Goal: Task Accomplishment & Management: Use online tool/utility

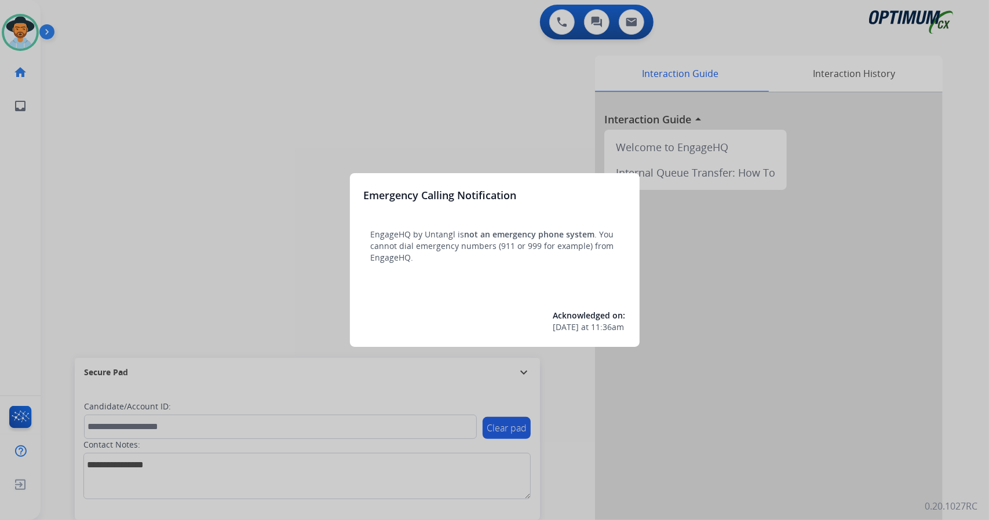
click at [260, 152] on div at bounding box center [494, 260] width 989 height 520
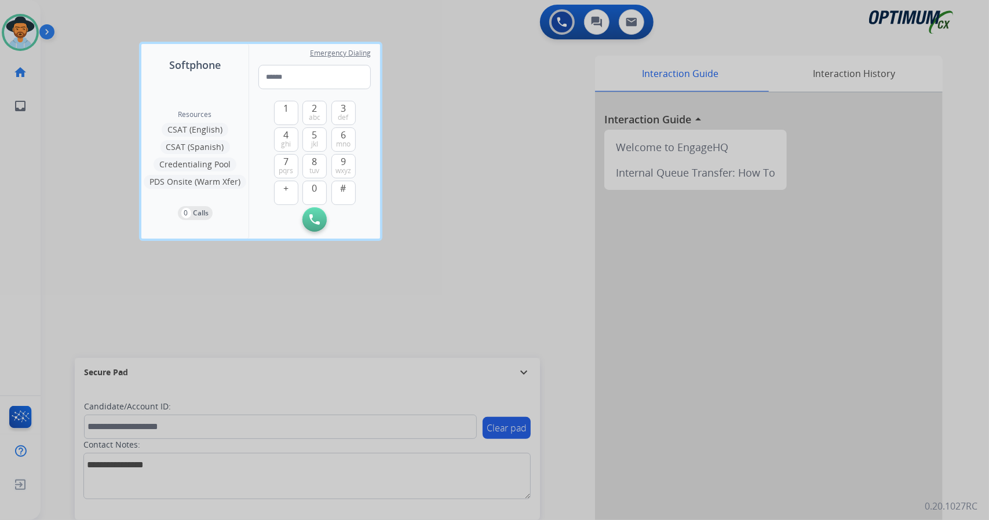
click at [374, 261] on div at bounding box center [494, 260] width 989 height 520
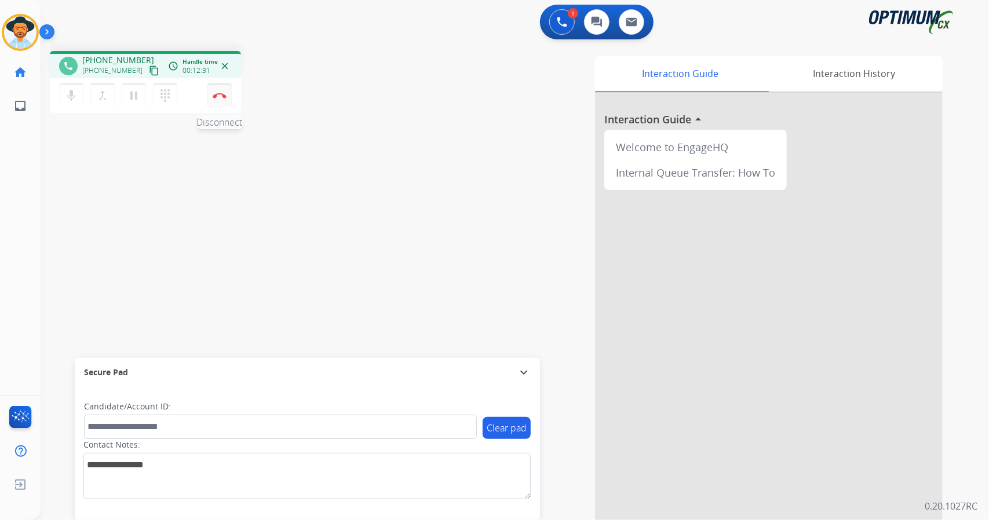
click at [228, 100] on button "Disconnect" at bounding box center [219, 95] width 24 height 24
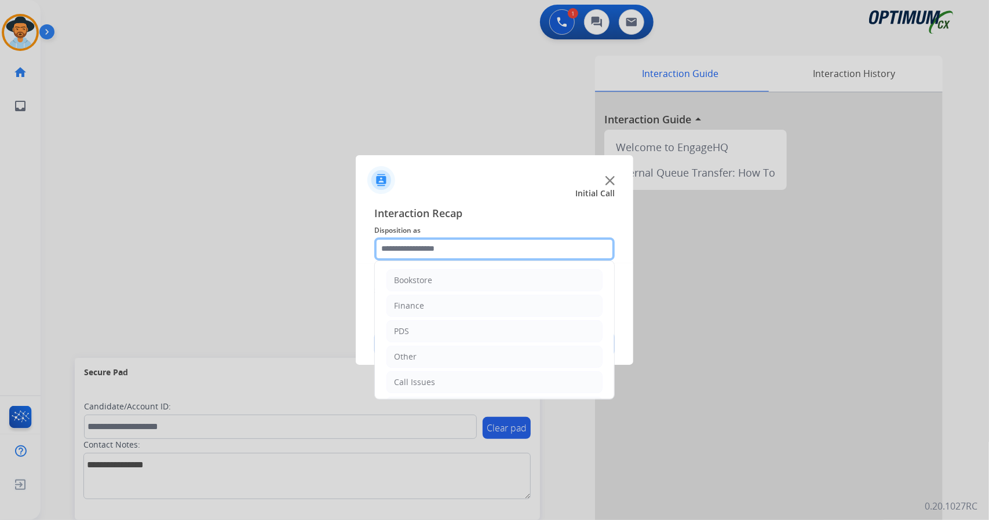
click at [432, 245] on input "text" at bounding box center [494, 248] width 240 height 23
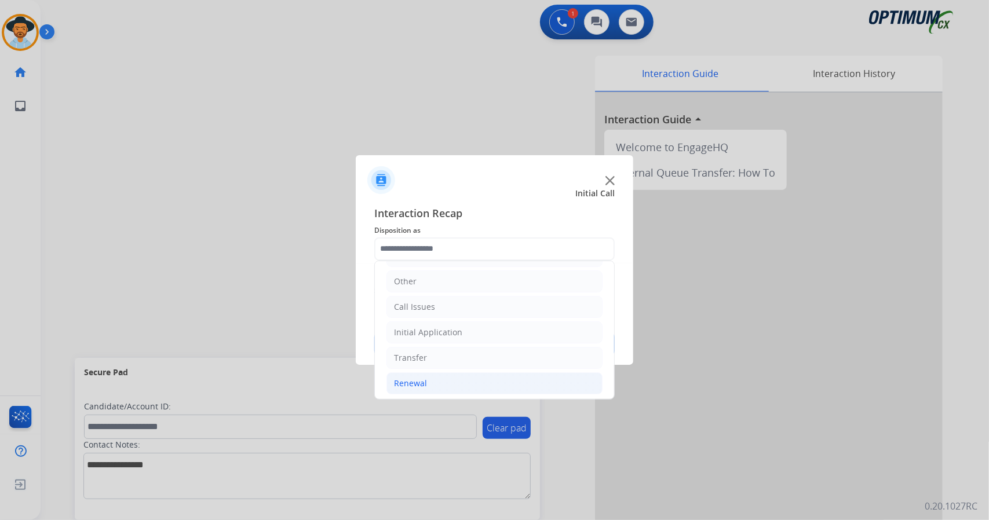
click at [448, 372] on li "Renewal" at bounding box center [494, 383] width 216 height 22
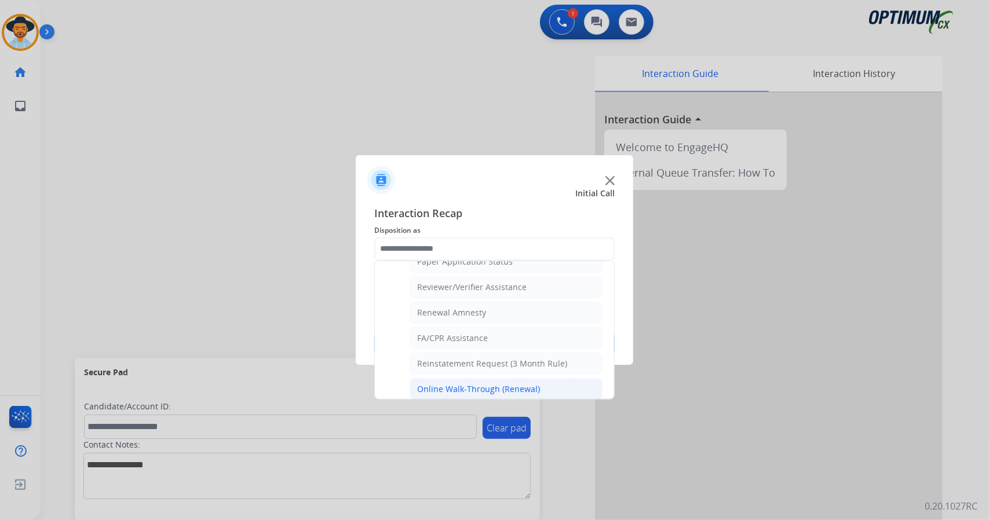
click at [445, 383] on div "Online Walk-Through (Renewal)" at bounding box center [478, 389] width 123 height 12
type input "**********"
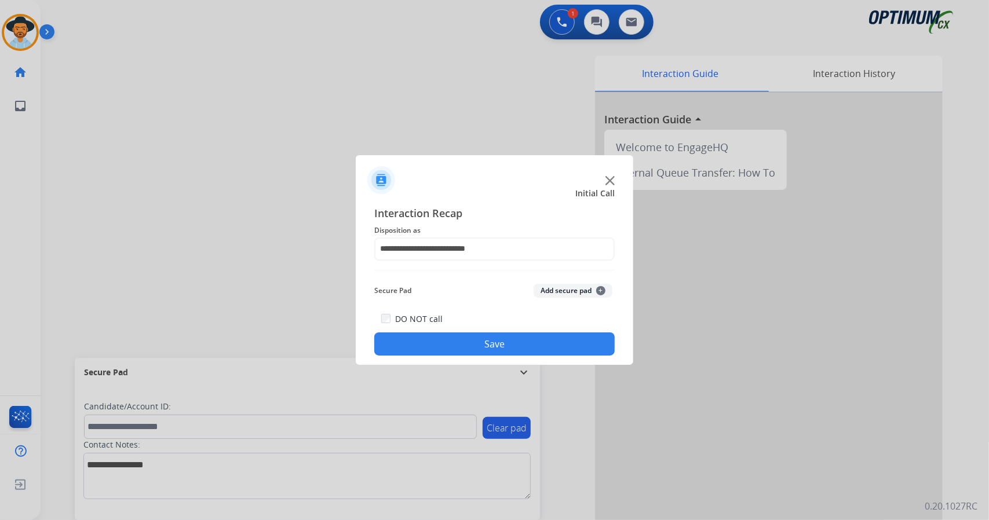
click at [453, 345] on button "Save" at bounding box center [494, 343] width 240 height 23
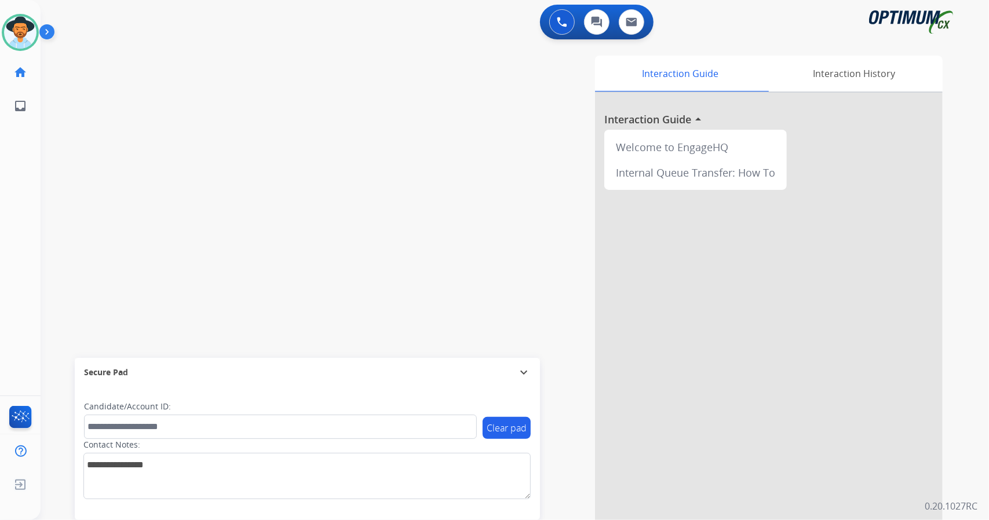
click at [203, 193] on div "swap_horiz Break voice bridge close_fullscreen Connect 3-Way Call merge_type Se…" at bounding box center [501, 283] width 920 height 483
click at [62, 262] on div "swap_horiz Break voice bridge close_fullscreen Connect 3-Way Call merge_type Se…" at bounding box center [501, 283] width 920 height 483
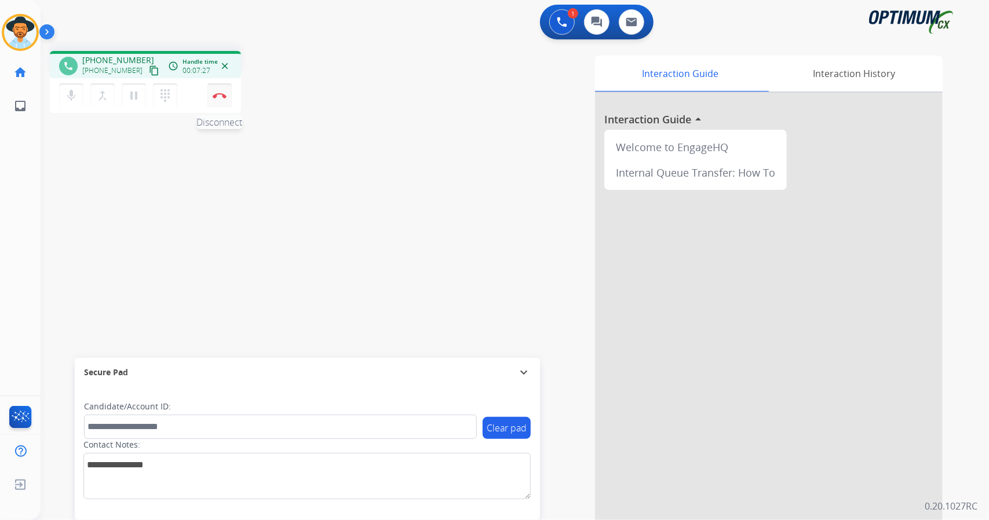
click at [224, 97] on img at bounding box center [220, 96] width 14 height 6
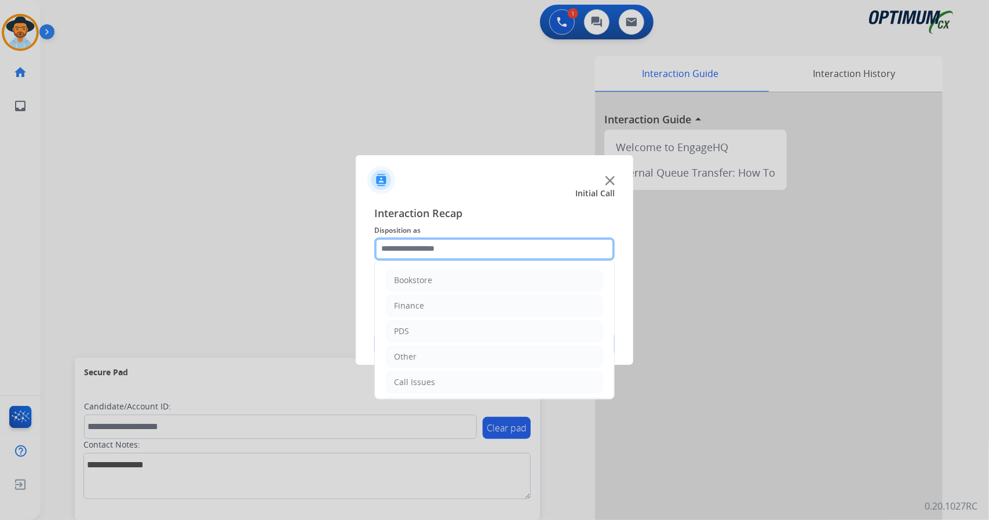
click at [416, 238] on input "text" at bounding box center [494, 248] width 240 height 23
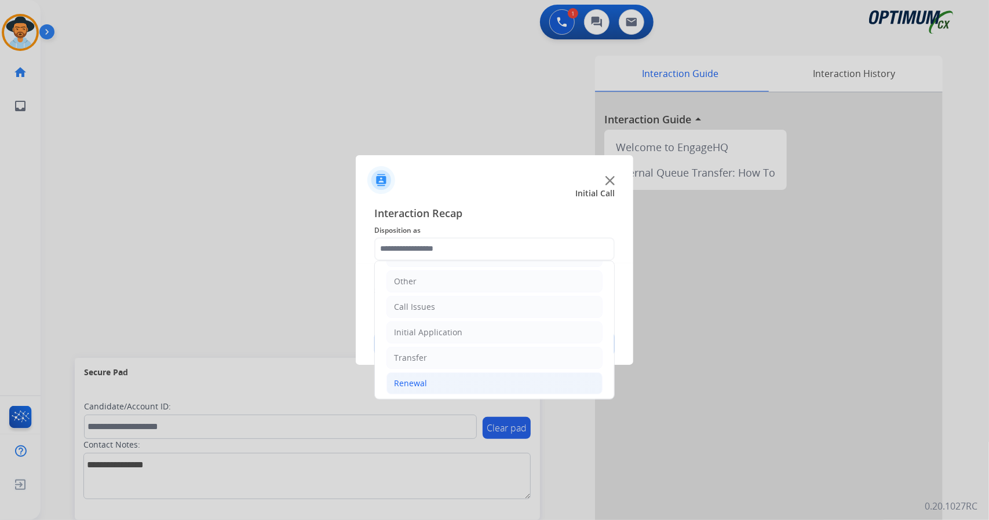
click at [452, 388] on li "Renewal" at bounding box center [494, 383] width 216 height 22
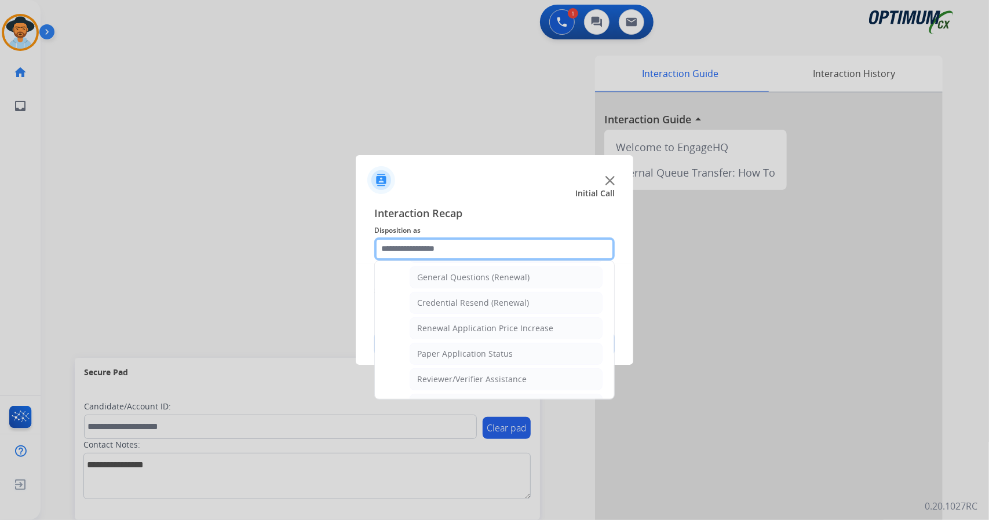
scroll to position [438, 0]
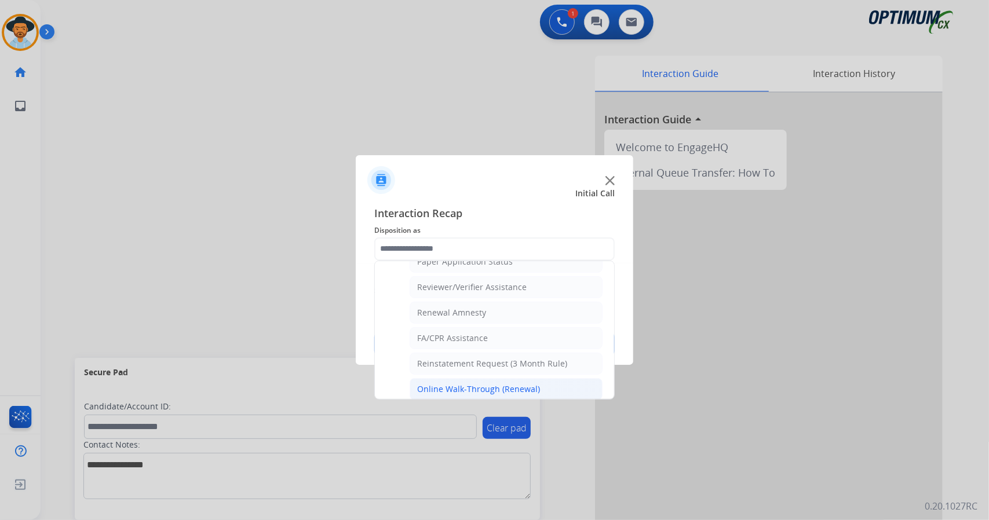
click at [476, 383] on div "Online Walk-Through (Renewal)" at bounding box center [478, 389] width 123 height 12
type input "**********"
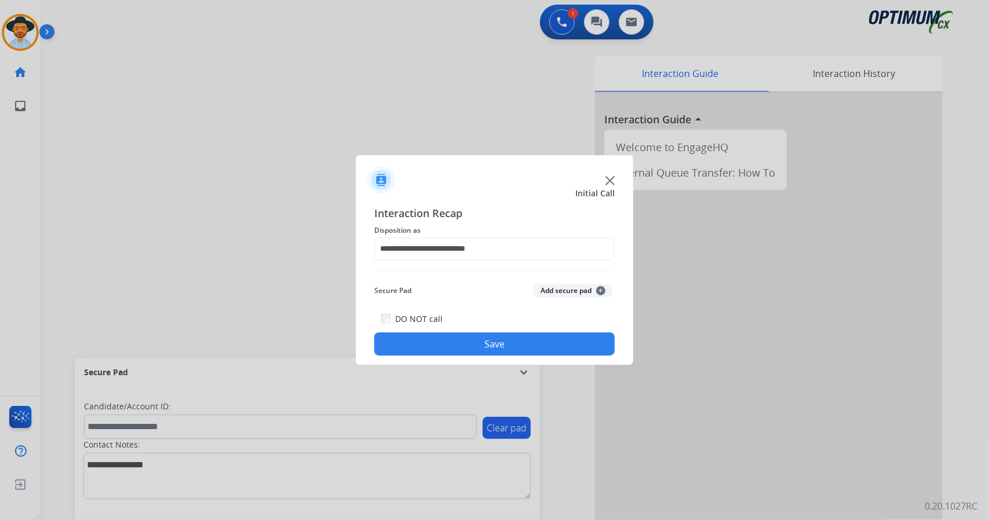
click at [476, 334] on button "Save" at bounding box center [494, 343] width 240 height 23
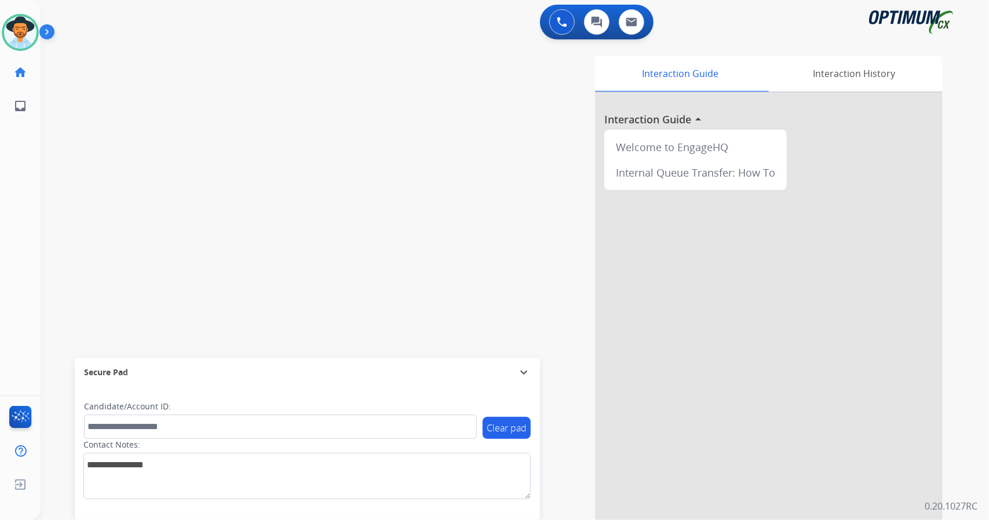
click at [184, 122] on div "swap_horiz Break voice bridge close_fullscreen Connect 3-Way Call merge_type Se…" at bounding box center [501, 283] width 920 height 483
click at [52, 163] on div "swap_horiz Break voice bridge close_fullscreen Connect 3-Way Call merge_type Se…" at bounding box center [501, 283] width 920 height 483
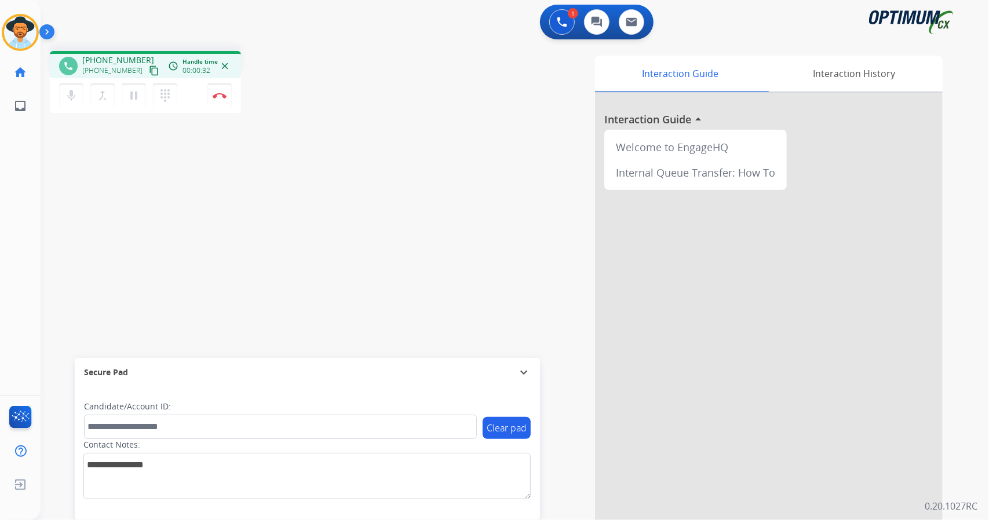
click at [85, 168] on div "phone [PHONE_NUMBER] [PHONE_NUMBER] content_copy access_time Call metrics Queue…" at bounding box center [501, 283] width 920 height 483
click at [149, 72] on mat-icon "content_copy" at bounding box center [154, 70] width 10 height 10
click at [218, 96] on img at bounding box center [220, 96] width 14 height 6
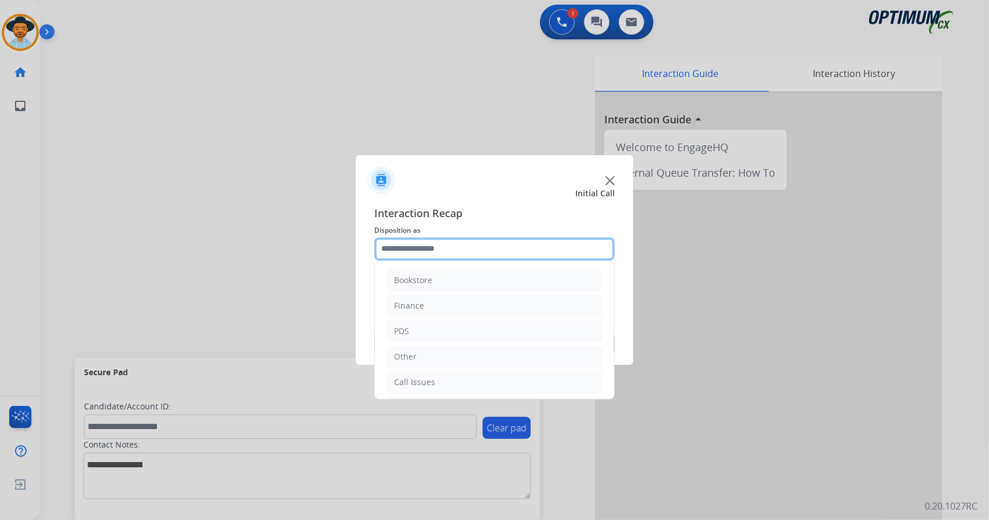
click at [475, 249] on input "text" at bounding box center [494, 248] width 240 height 23
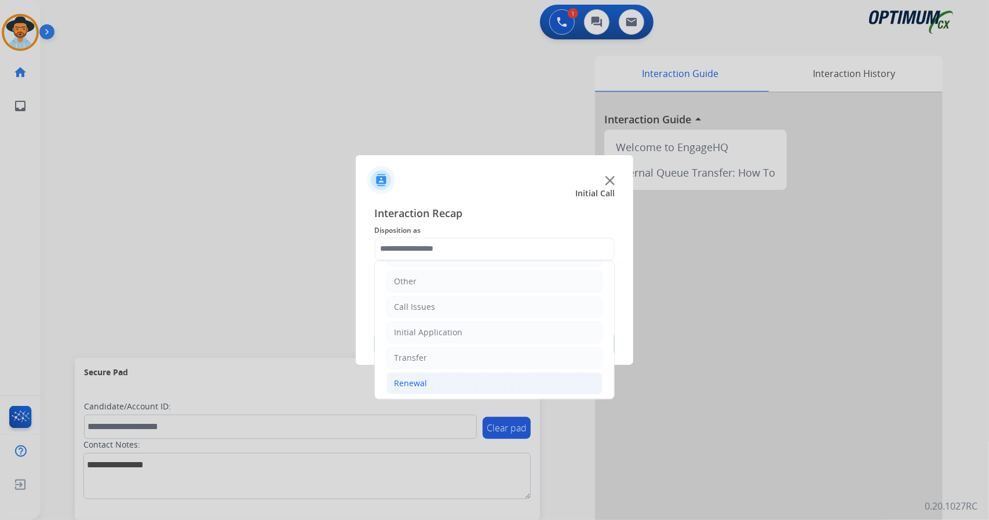
click at [454, 377] on li "Renewal" at bounding box center [494, 383] width 216 height 22
click at [451, 330] on div "Initial Application" at bounding box center [428, 333] width 68 height 12
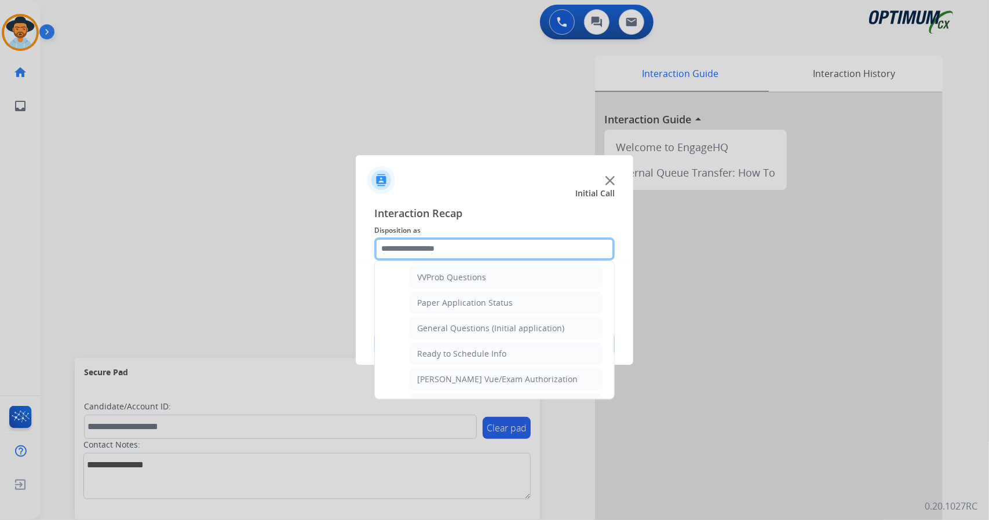
scroll to position [627, 0]
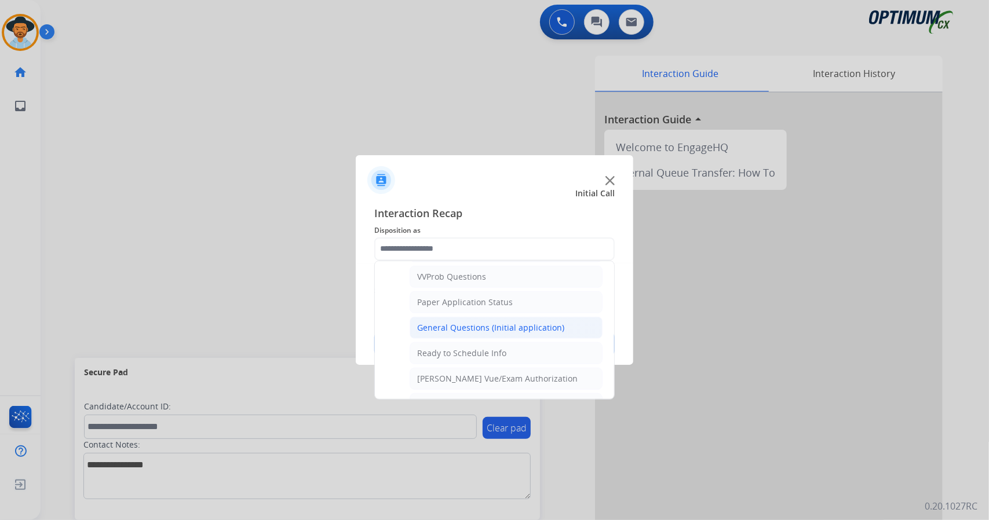
click at [447, 322] on div "General Questions (Initial application)" at bounding box center [490, 328] width 147 height 12
type input "**********"
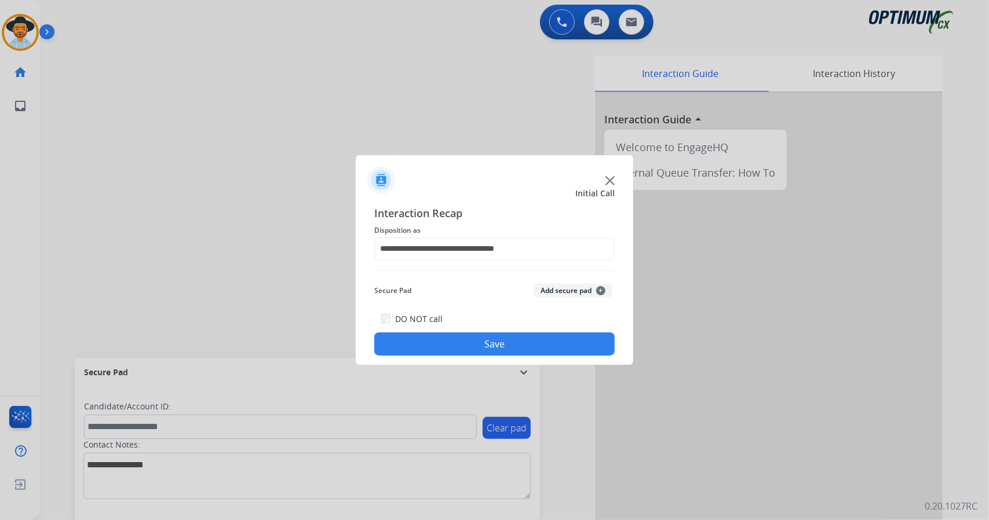
click at [451, 332] on div "DO NOT call Save" at bounding box center [494, 334] width 240 height 44
click at [452, 338] on button "Save" at bounding box center [494, 343] width 240 height 23
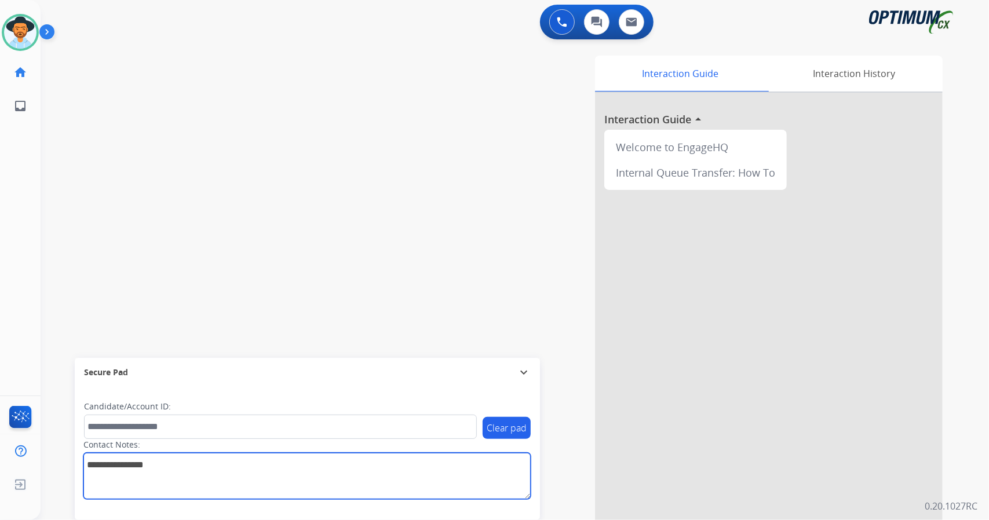
click at [305, 458] on textarea at bounding box center [306, 476] width 447 height 46
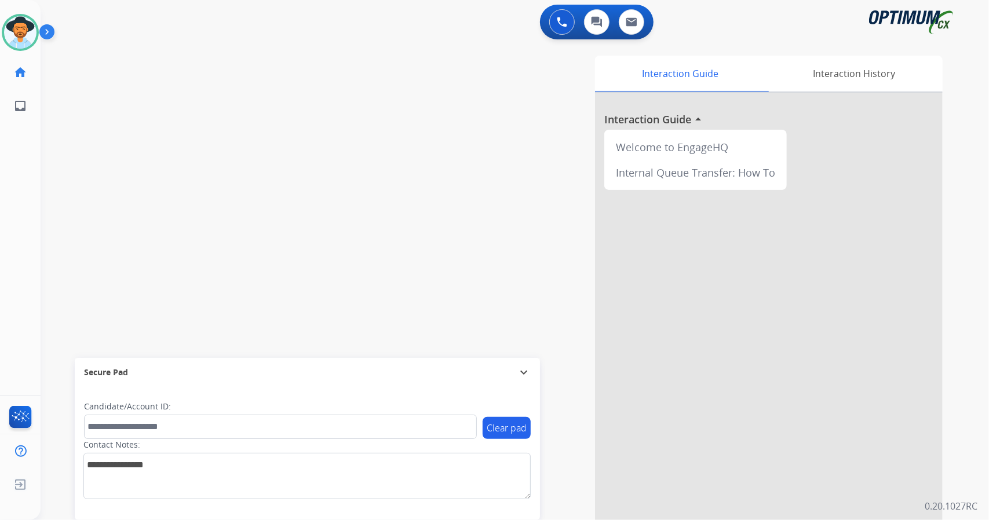
click at [210, 167] on div "swap_horiz Break voice bridge close_fullscreen Connect 3-Way Call merge_type Se…" at bounding box center [501, 283] width 920 height 483
click at [76, 210] on div "swap_horiz Break voice bridge close_fullscreen Connect 3-Way Call merge_type Se…" at bounding box center [501, 283] width 920 height 483
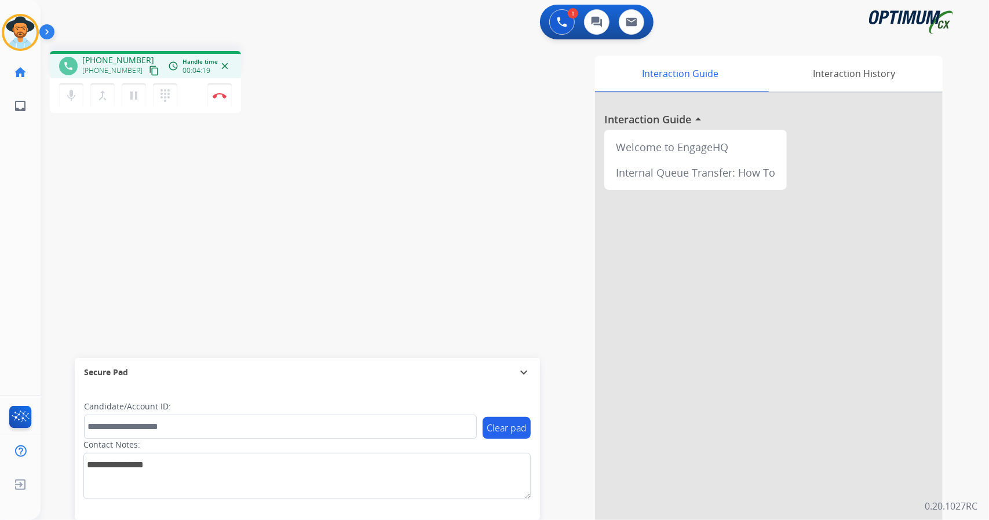
click at [149, 75] on mat-icon "content_copy" at bounding box center [154, 70] width 10 height 10
click at [225, 90] on button "Disconnect" at bounding box center [219, 95] width 24 height 24
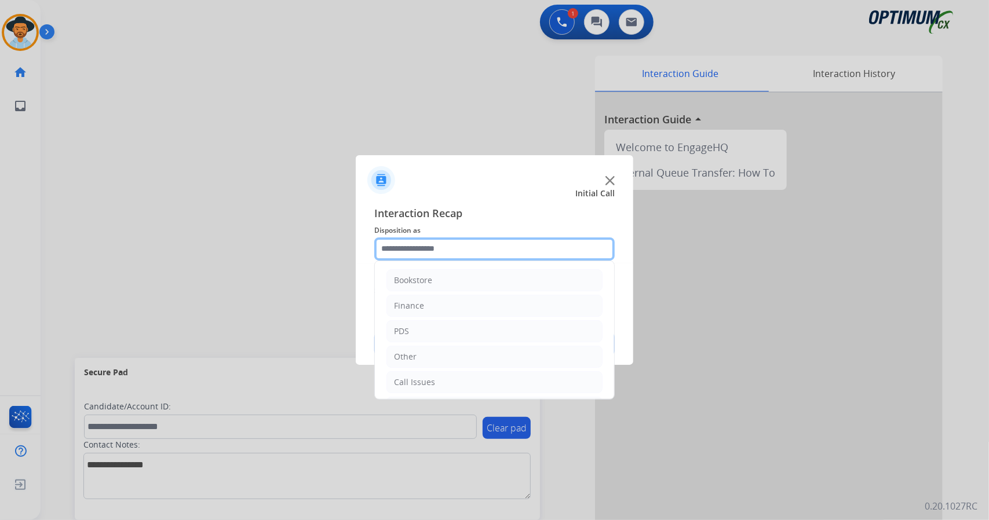
click at [423, 242] on input "text" at bounding box center [494, 248] width 240 height 23
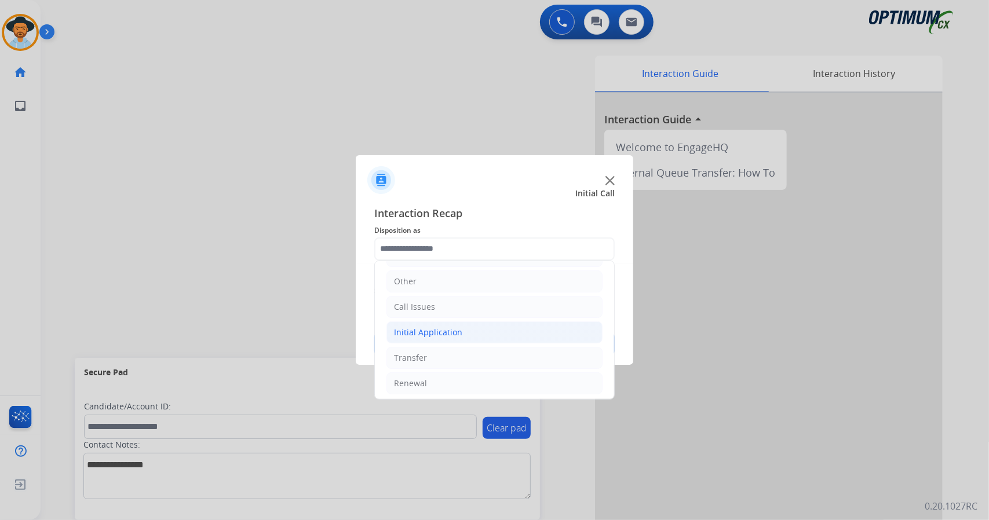
click at [437, 335] on li "Initial Application" at bounding box center [494, 332] width 216 height 22
click at [451, 377] on li "Appeals" at bounding box center [506, 383] width 193 height 22
type input "*******"
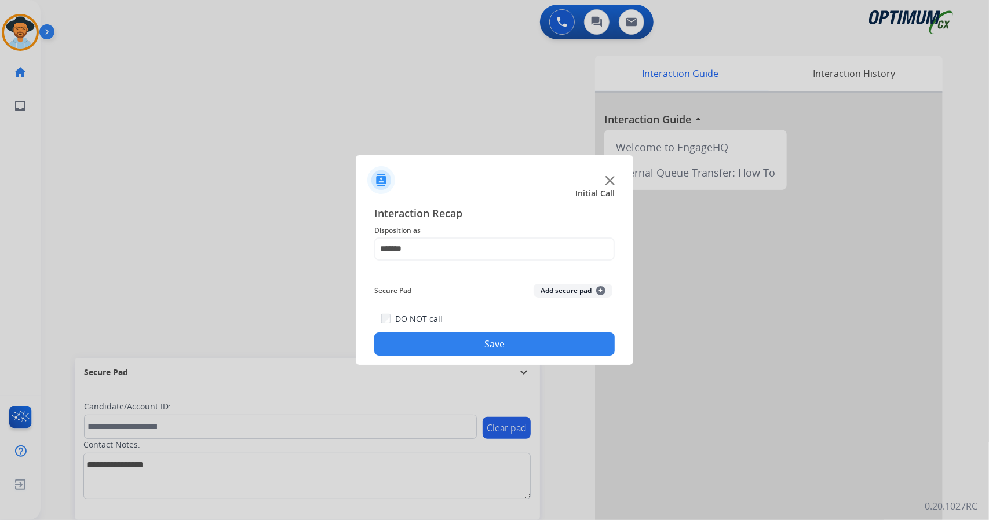
click at [446, 340] on button "Save" at bounding box center [494, 343] width 240 height 23
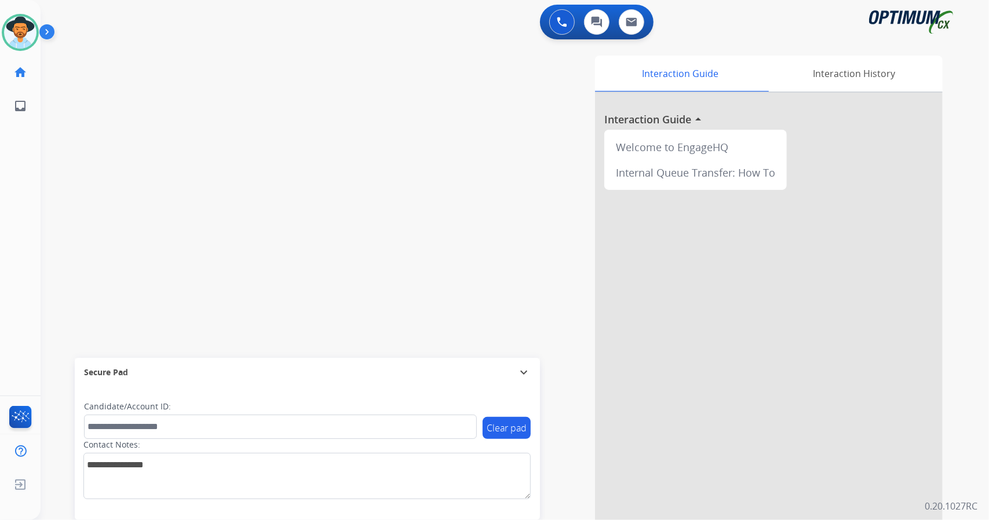
click at [63, 275] on div "swap_horiz Break voice bridge close_fullscreen Connect 3-Way Call merge_type Se…" at bounding box center [501, 283] width 920 height 483
click at [96, 178] on div "swap_horiz Break voice bridge close_fullscreen Connect 3-Way Call merge_type Se…" at bounding box center [501, 283] width 920 height 483
click at [16, 34] on img at bounding box center [20, 32] width 32 height 32
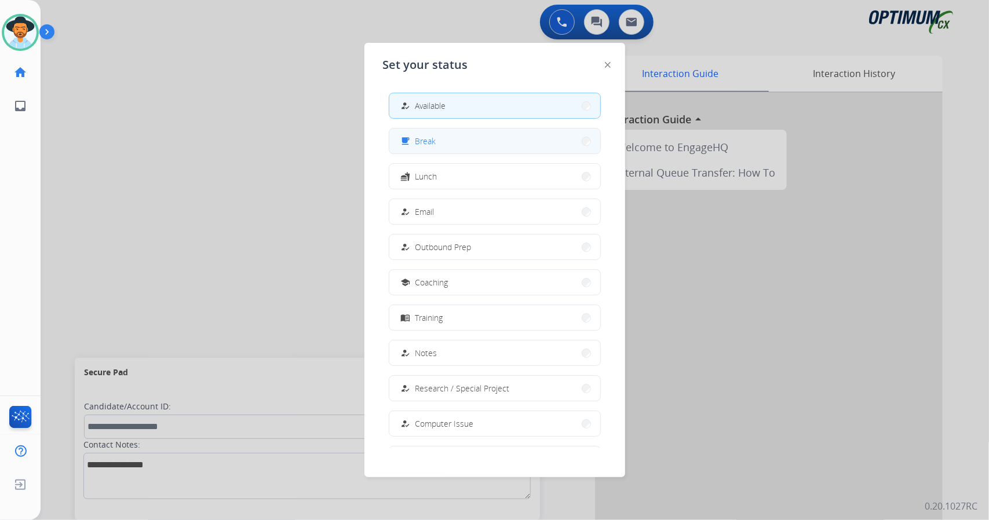
click at [422, 138] on span "Break" at bounding box center [425, 141] width 21 height 12
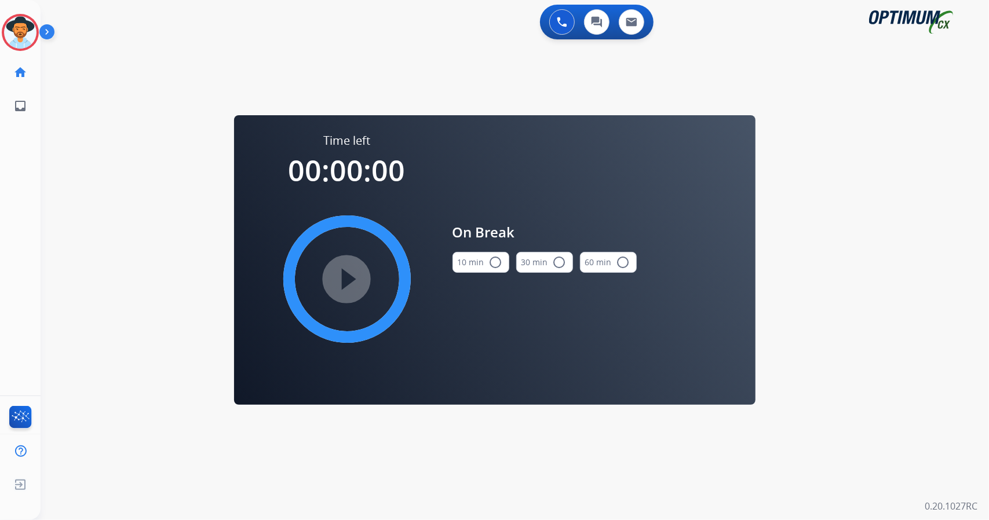
click at [82, 233] on div "0 Voice Interactions 0 Chat Interactions 0 Email Interactions swap_horiz Break …" at bounding box center [515, 260] width 948 height 520
click at [481, 260] on button "10 min radio_button_unchecked" at bounding box center [480, 262] width 57 height 21
click at [354, 277] on mat-icon "play_circle_filled" at bounding box center [347, 279] width 14 height 14
click at [22, 39] on icon at bounding box center [21, 33] width 38 height 38
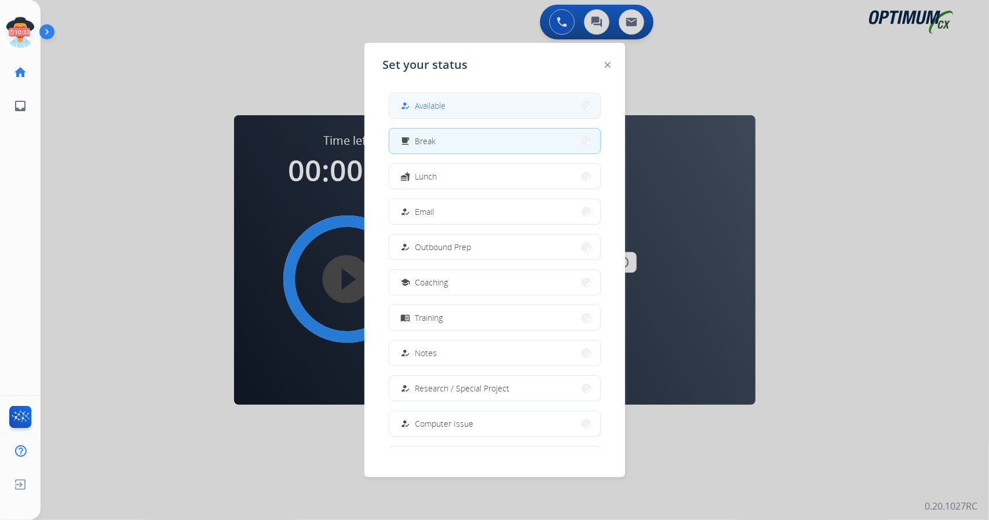
click at [395, 101] on button "how_to_reg Available" at bounding box center [494, 105] width 211 height 25
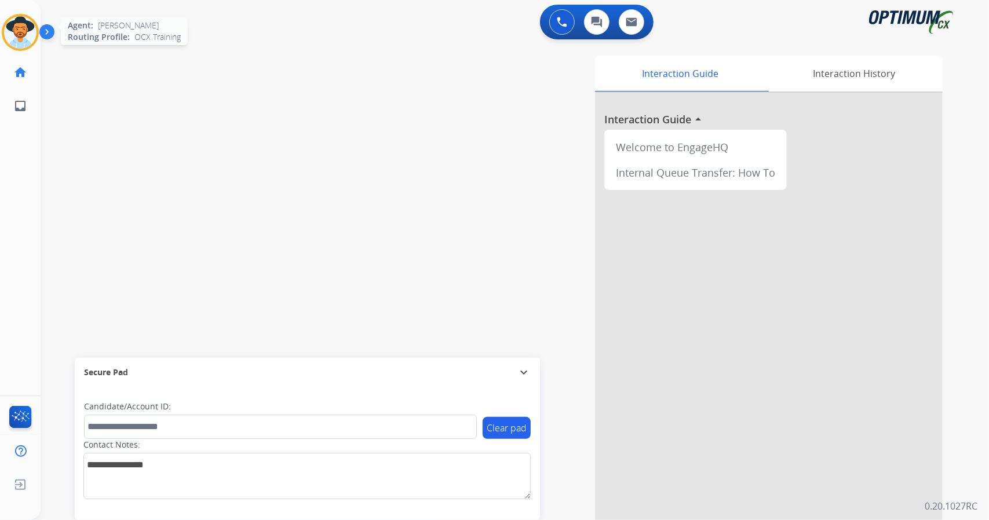
click at [35, 21] on div at bounding box center [20, 32] width 37 height 37
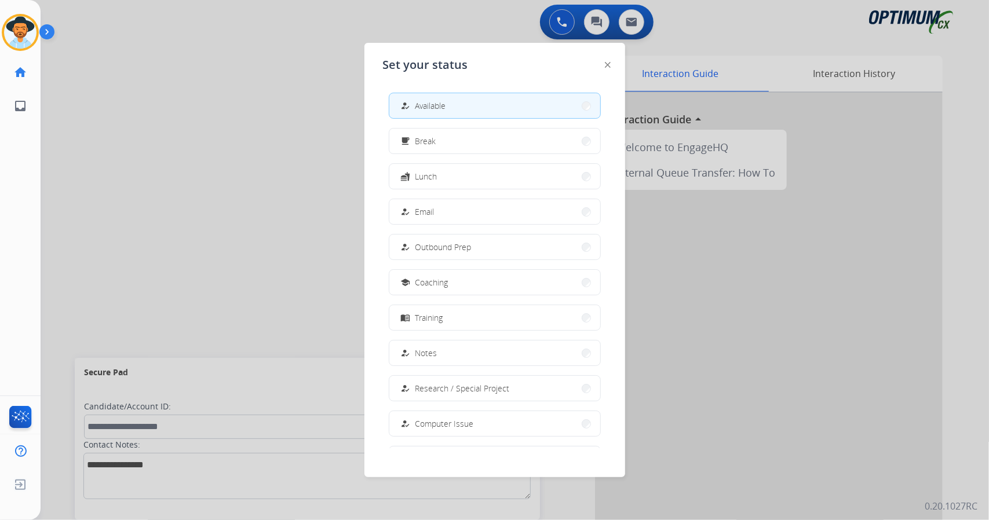
click at [200, 69] on div at bounding box center [494, 260] width 989 height 520
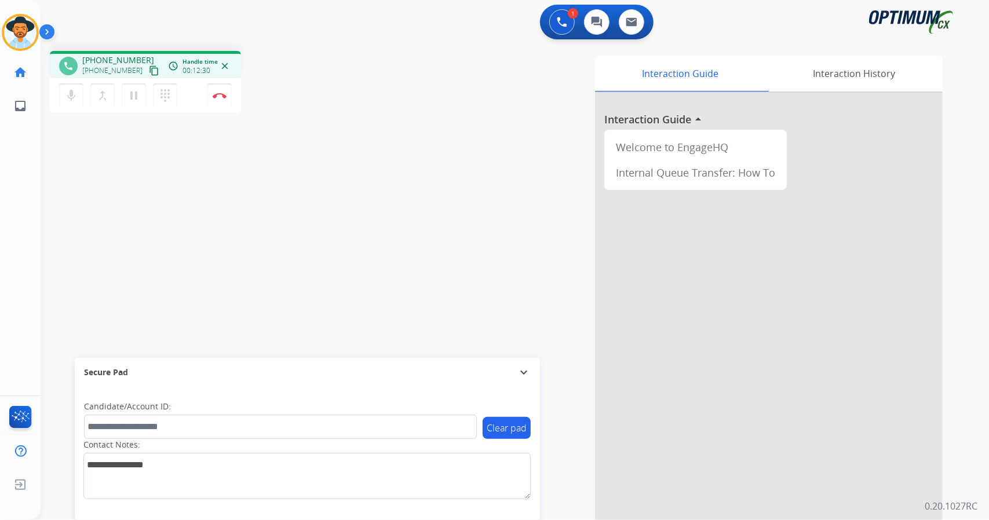
click at [80, 150] on div "phone [PHONE_NUMBER] [PHONE_NUMBER] content_copy access_time Call metrics Queue…" at bounding box center [501, 283] width 920 height 483
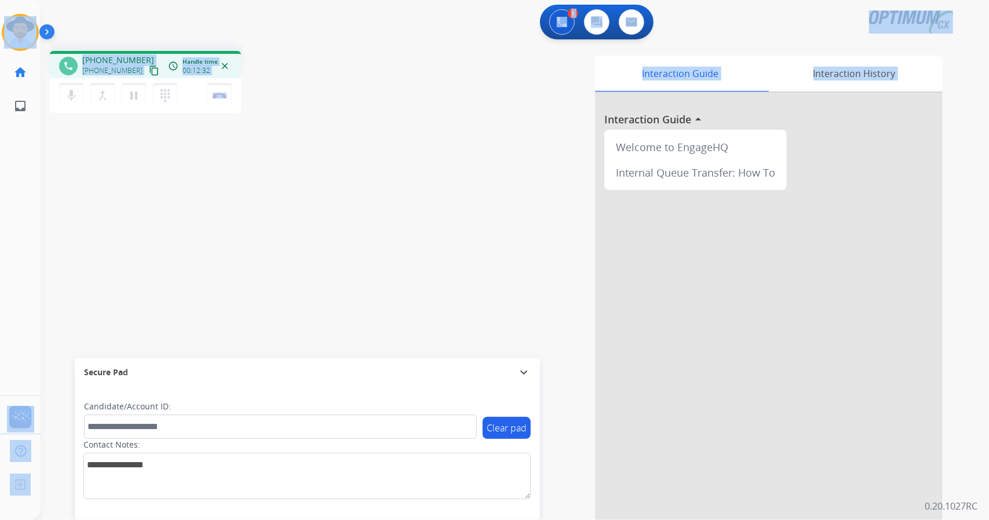
drag, startPoint x: 5, startPoint y: 1, endPoint x: 347, endPoint y: 225, distance: 409.5
click at [347, 225] on div "Outbound call Quit Outbound call Quit Schedule interaction + Add to my list Cus…" at bounding box center [494, 260] width 989 height 520
click at [347, 225] on div "phone [PHONE_NUMBER] [PHONE_NUMBER] content_copy access_time Call metrics Queue…" at bounding box center [501, 283] width 920 height 483
drag, startPoint x: 1, startPoint y: 4, endPoint x: 209, endPoint y: 157, distance: 257.7
click at [209, 157] on div "Outbound call Quit Outbound call Quit Schedule interaction + Add to my list Cus…" at bounding box center [494, 260] width 989 height 520
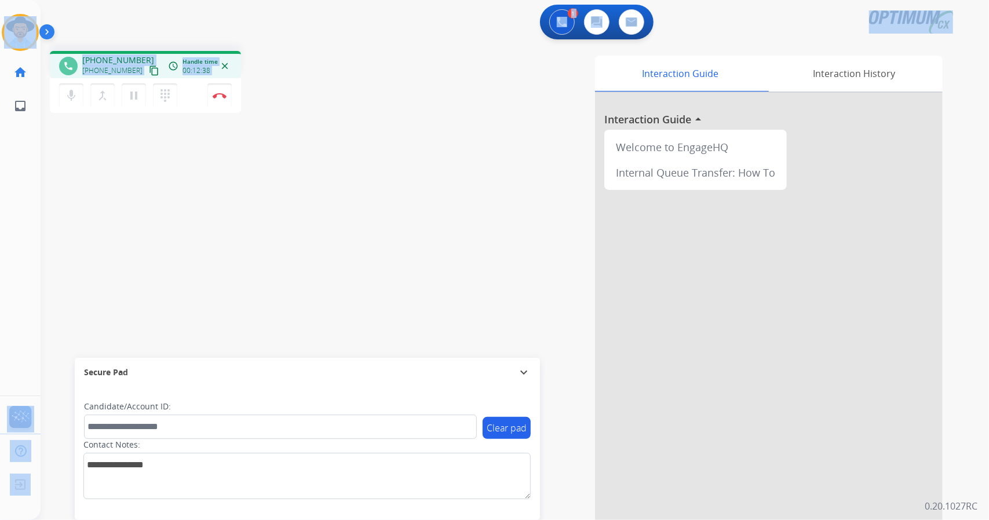
click at [300, 116] on div "phone [PHONE_NUMBER] [PHONE_NUMBER] content_copy access_time Call metrics Queue…" at bounding box center [501, 283] width 920 height 483
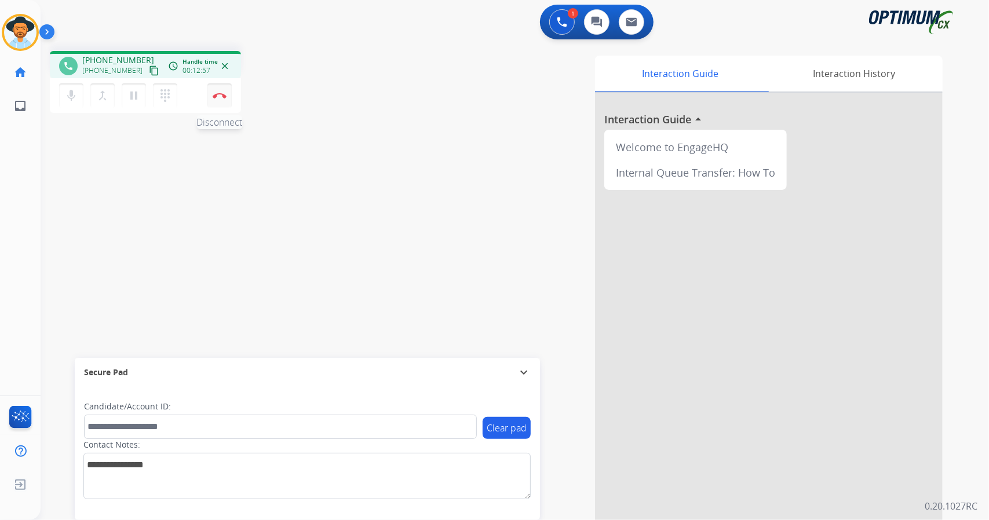
click at [228, 91] on button "Disconnect" at bounding box center [219, 95] width 24 height 24
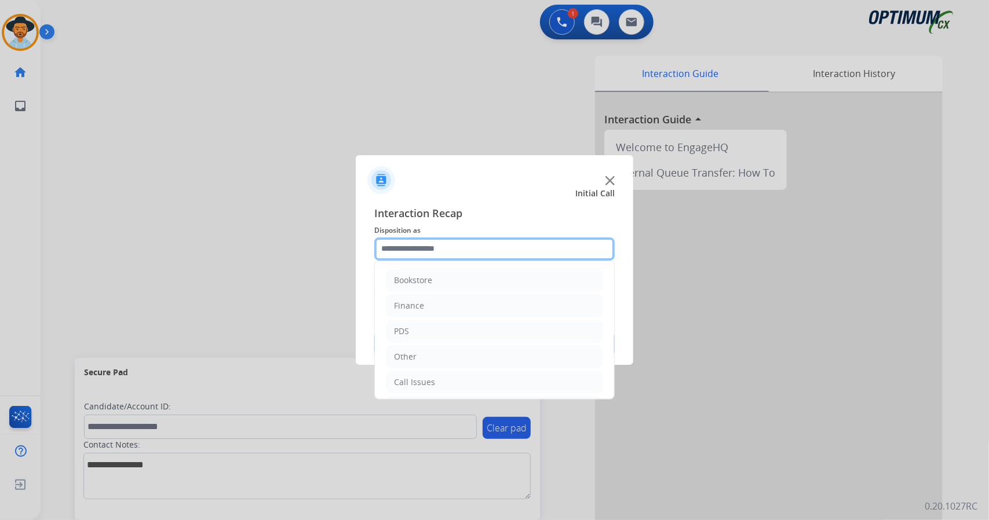
click at [432, 249] on input "text" at bounding box center [494, 248] width 240 height 23
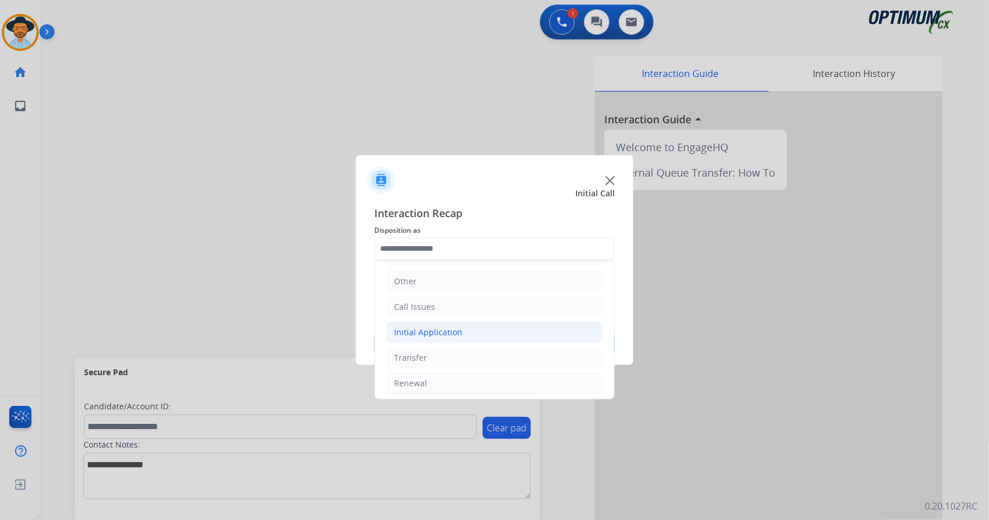
click at [454, 337] on li "Initial Application" at bounding box center [494, 332] width 216 height 22
click at [462, 356] on div "Credential Resend (Initial application)" at bounding box center [490, 358] width 147 height 12
type input "**********"
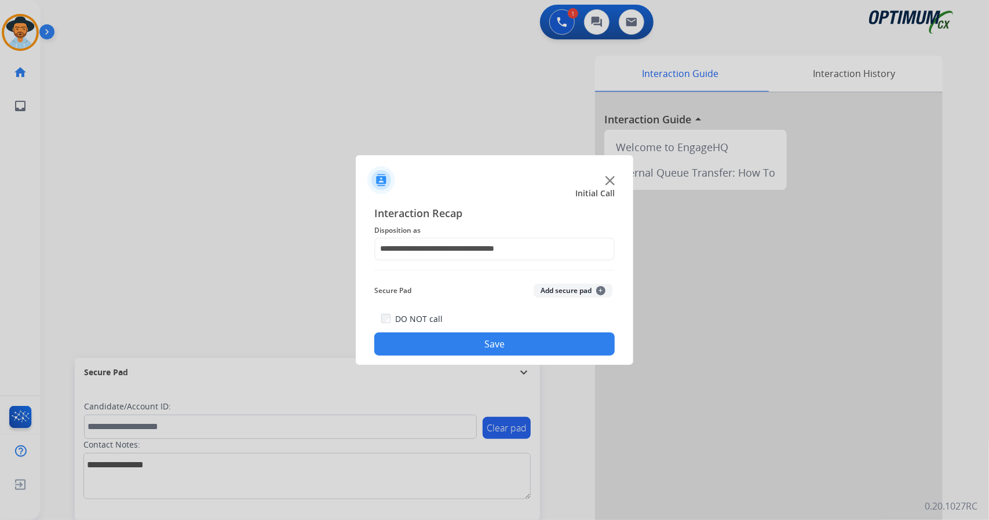
click at [462, 356] on div "**********" at bounding box center [494, 281] width 277 height 170
click at [456, 345] on button "Save" at bounding box center [494, 343] width 240 height 23
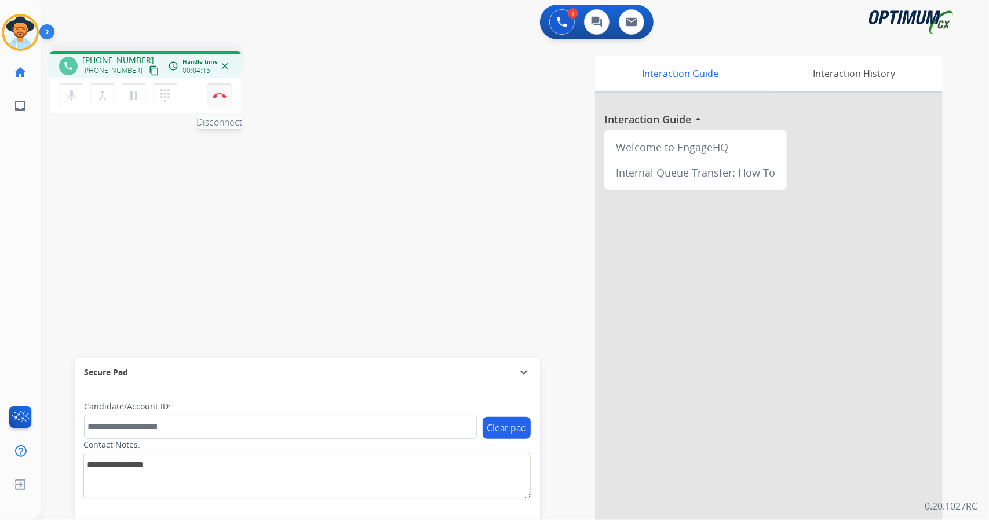
click at [217, 99] on button "Disconnect" at bounding box center [219, 95] width 24 height 24
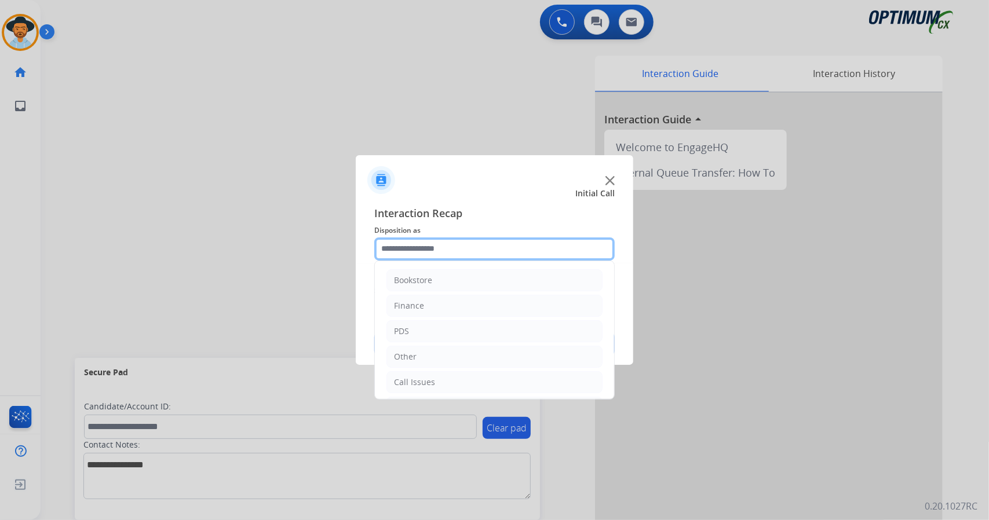
click at [442, 260] on input "text" at bounding box center [494, 248] width 240 height 23
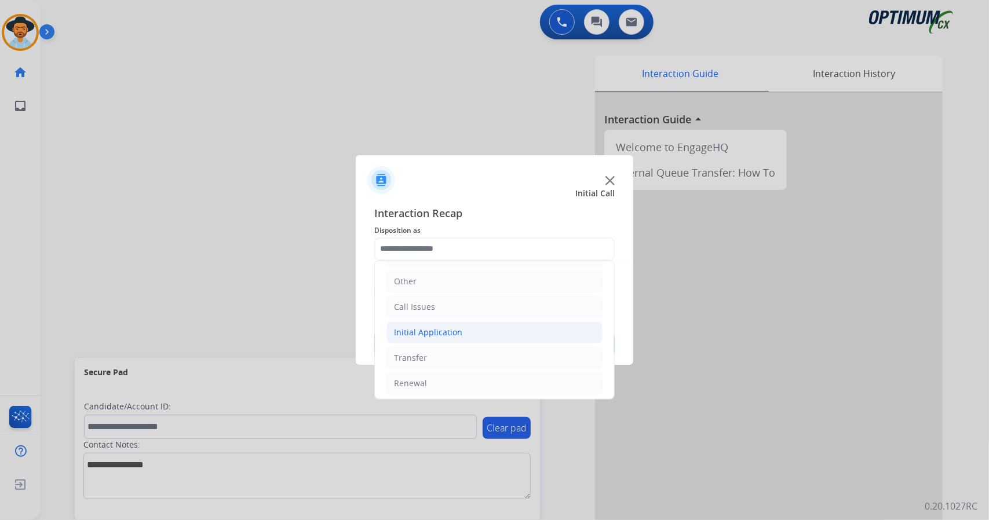
click at [474, 327] on li "Initial Application" at bounding box center [494, 332] width 216 height 22
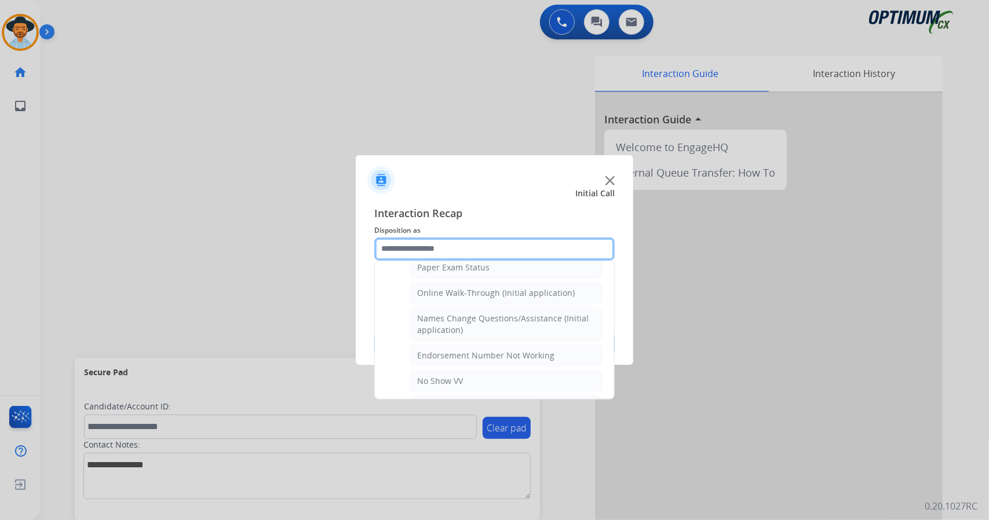
scroll to position [243, 0]
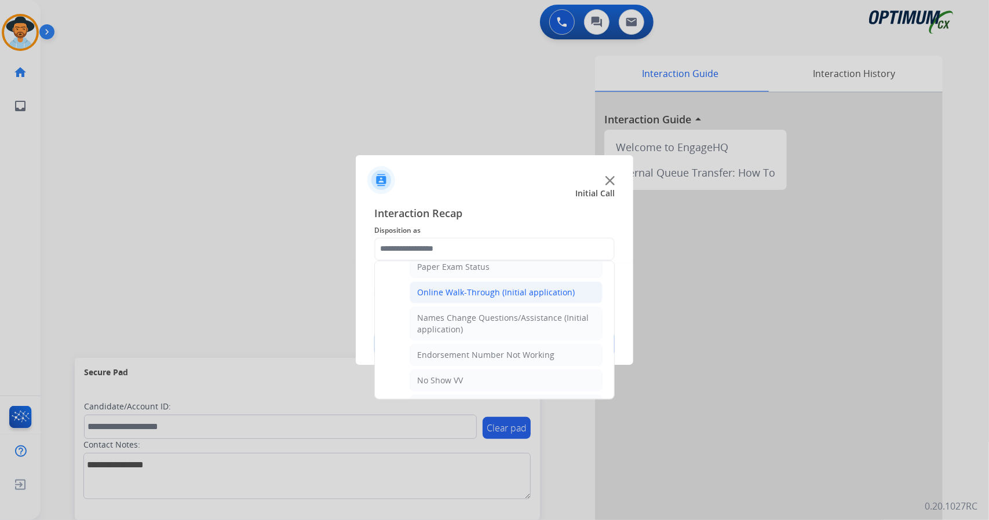
click at [479, 290] on div "Online Walk-Through (Initial application)" at bounding box center [496, 293] width 158 height 12
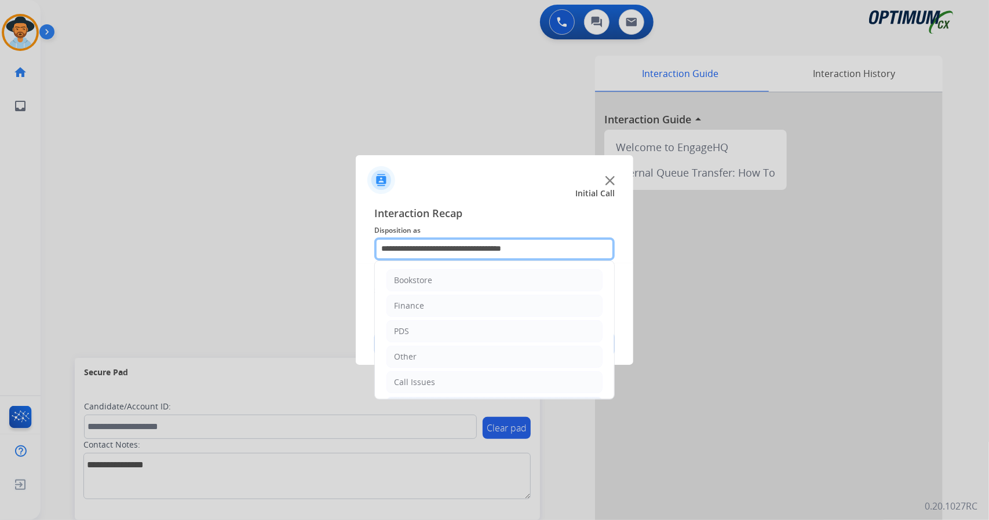
click at [484, 253] on input "**********" at bounding box center [494, 248] width 240 height 23
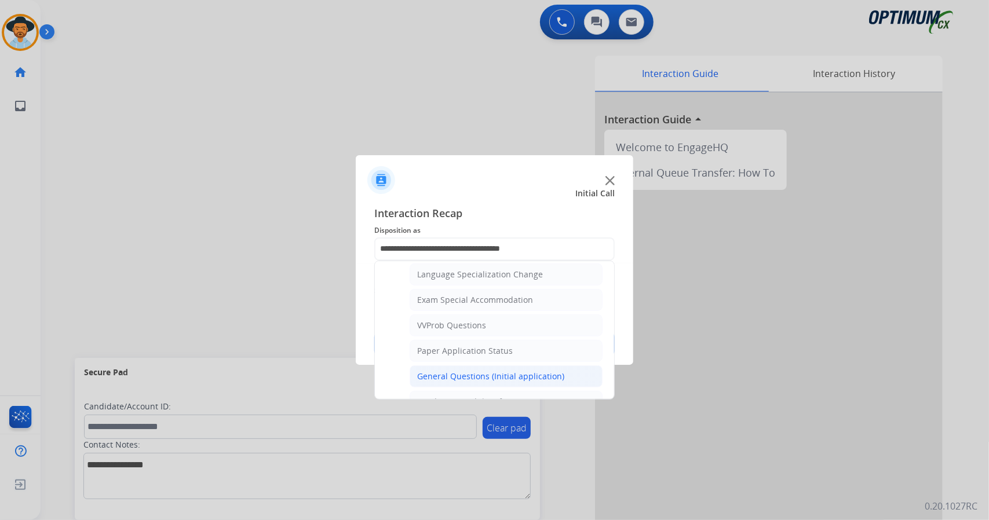
click at [459, 371] on div "General Questions (Initial application)" at bounding box center [490, 377] width 147 height 12
type input "**********"
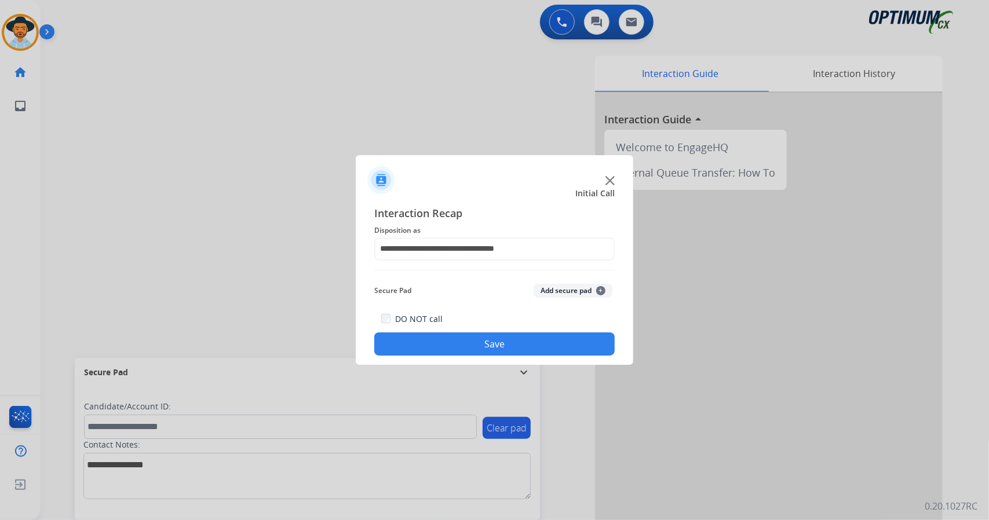
click at [450, 345] on button "Save" at bounding box center [494, 343] width 240 height 23
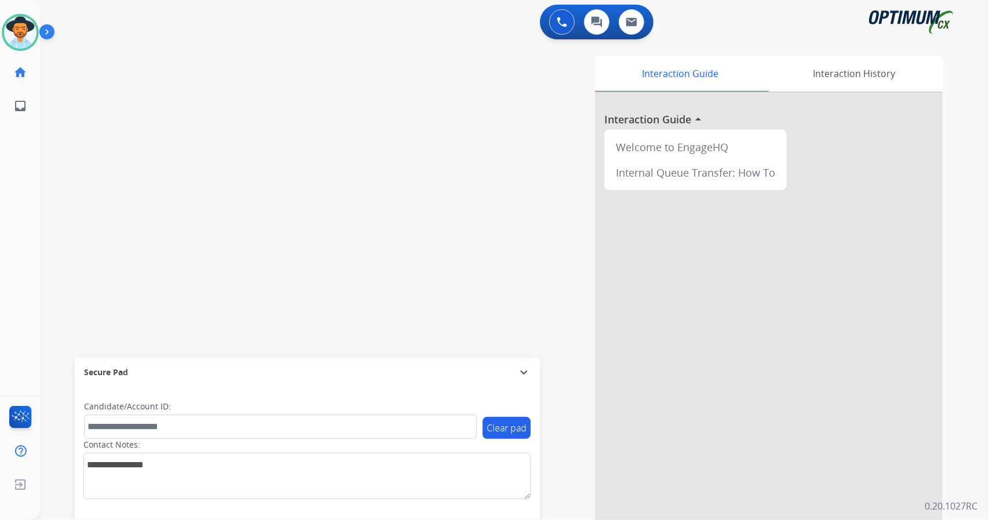
click at [65, 348] on div "swap_horiz Break voice bridge close_fullscreen Connect 3-Way Call merge_type Se…" at bounding box center [501, 283] width 920 height 483
click at [380, 131] on div "Interaction Guide Interaction History Interaction Guide arrow_drop_up Welcome t…" at bounding box center [655, 290] width 573 height 469
click at [87, 57] on div "swap_horiz Break voice bridge close_fullscreen Connect 3-Way Call merge_type Se…" at bounding box center [501, 283] width 920 height 483
click at [137, 133] on div "swap_horiz Break voice bridge close_fullscreen Connect 3-Way Call merge_type Se…" at bounding box center [501, 283] width 920 height 483
click at [58, 233] on div "swap_horiz Break voice bridge close_fullscreen Connect 3-Way Call merge_type Se…" at bounding box center [501, 283] width 920 height 483
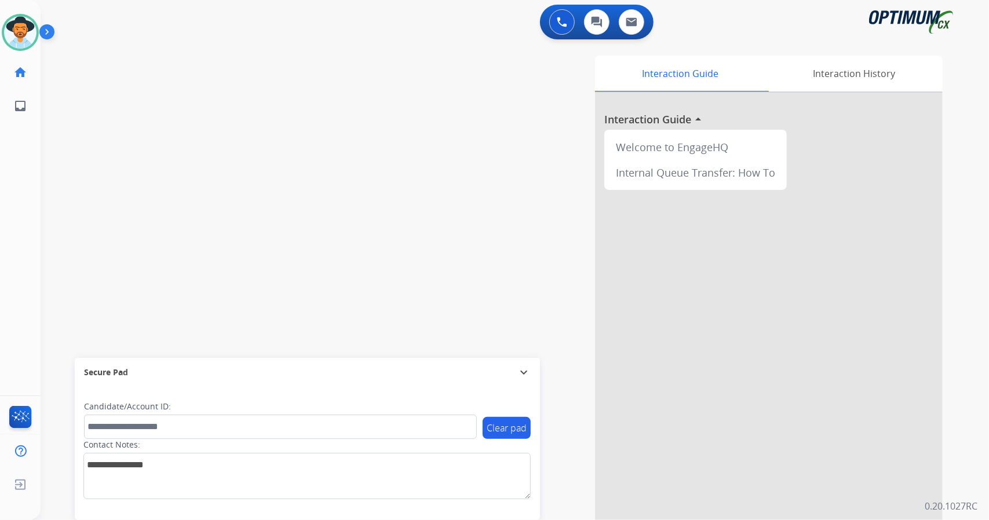
click at [58, 233] on div "swap_horiz Break voice bridge close_fullscreen Connect 3-Way Call merge_type Se…" at bounding box center [501, 283] width 920 height 483
click at [61, 236] on div "swap_horiz Break voice bridge close_fullscreen Connect 3-Way Call merge_type Se…" at bounding box center [501, 283] width 920 height 483
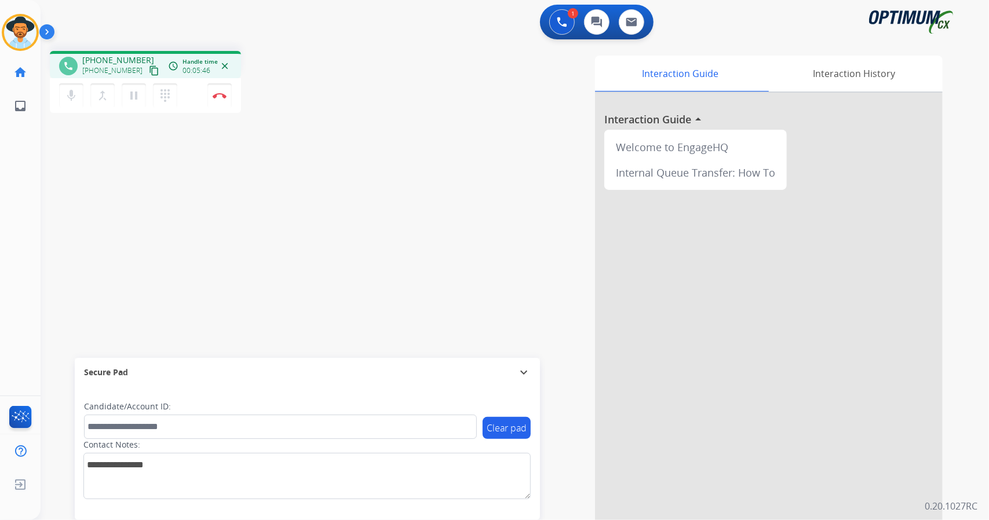
click at [149, 70] on mat-icon "content_copy" at bounding box center [154, 70] width 10 height 10
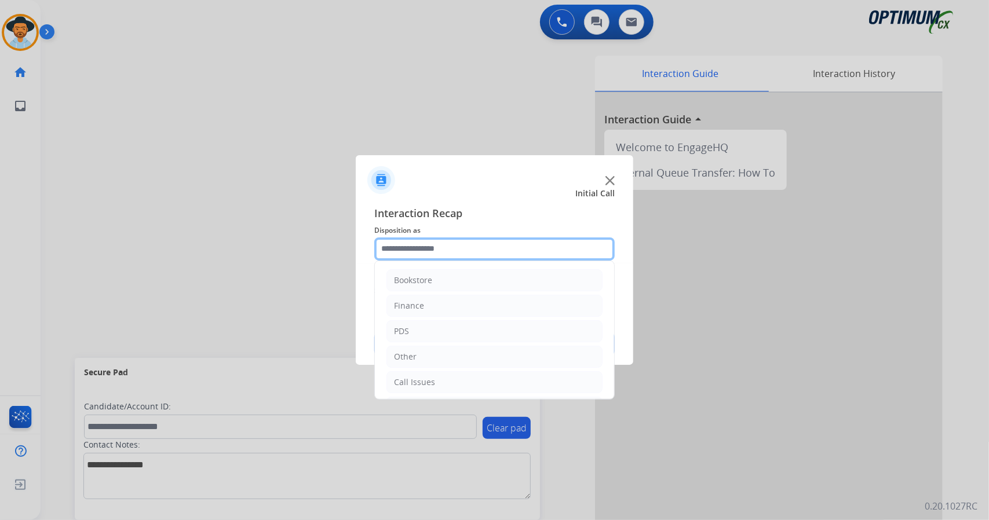
click at [419, 252] on input "text" at bounding box center [494, 248] width 240 height 23
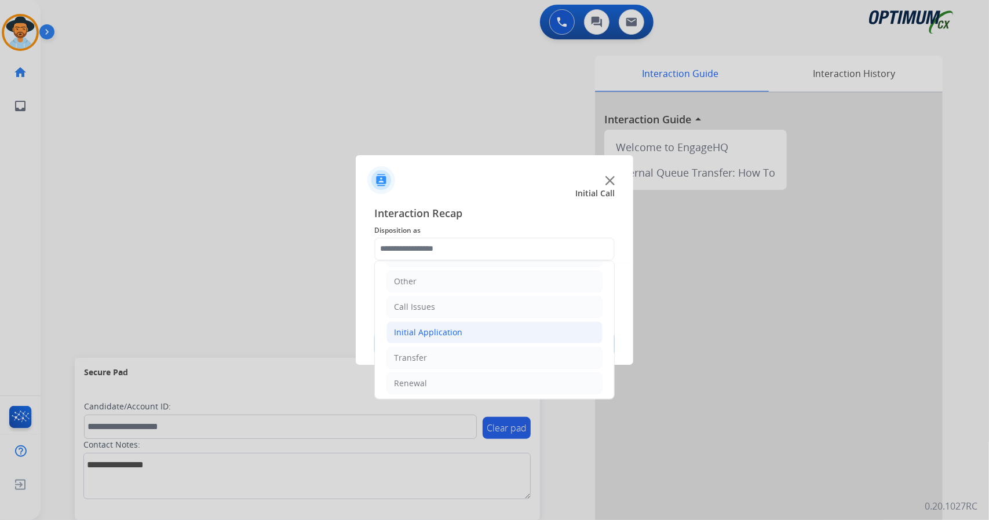
click at [433, 337] on li "Initial Application" at bounding box center [494, 332] width 216 height 22
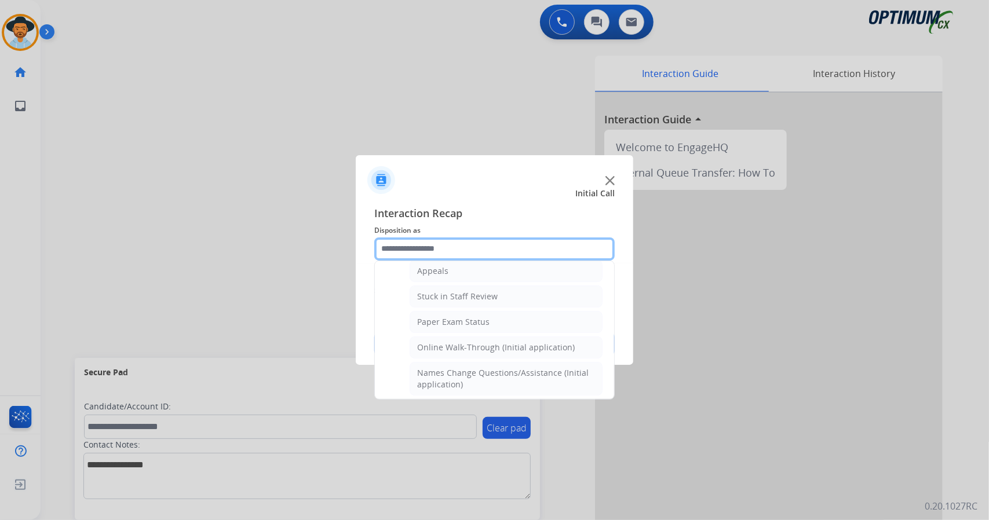
scroll to position [191, 0]
click at [433, 338] on div "Online Walk-Through (Initial application)" at bounding box center [496, 344] width 158 height 12
type input "**********"
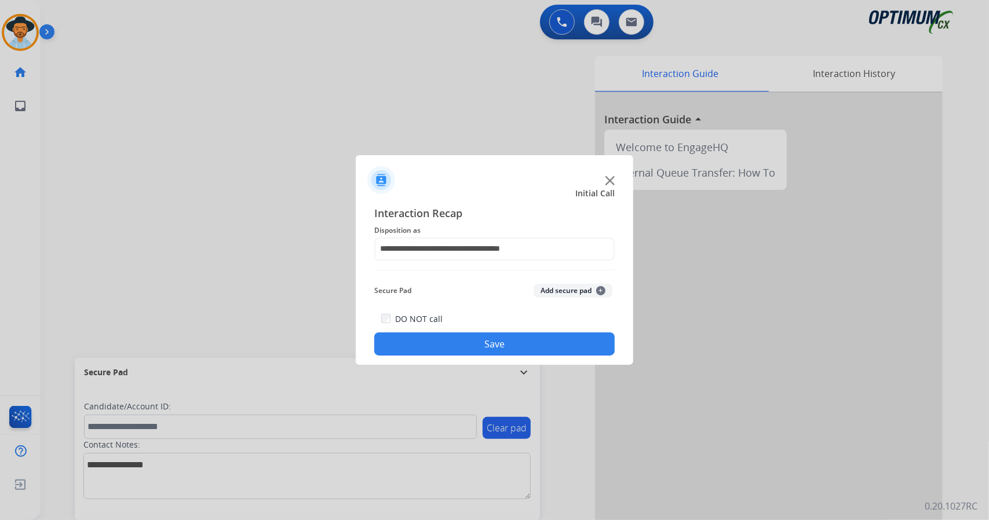
click at [433, 337] on button "Save" at bounding box center [494, 343] width 240 height 23
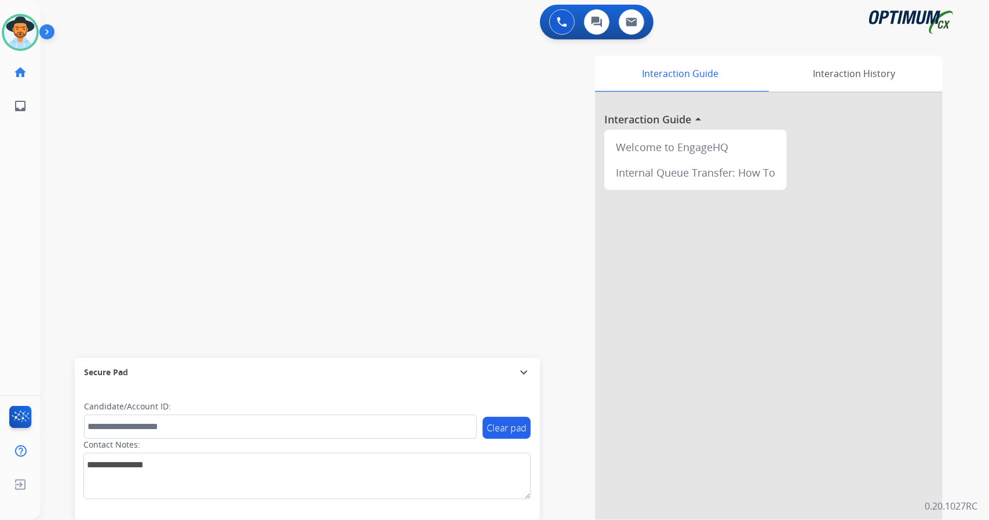
click at [56, 135] on div "swap_horiz Break voice bridge close_fullscreen Connect 3-Way Call merge_type Se…" at bounding box center [501, 283] width 920 height 483
click at [553, 11] on div "0 Voice Interactions" at bounding box center [561, 21] width 35 height 25
click at [557, 15] on button at bounding box center [561, 21] width 25 height 25
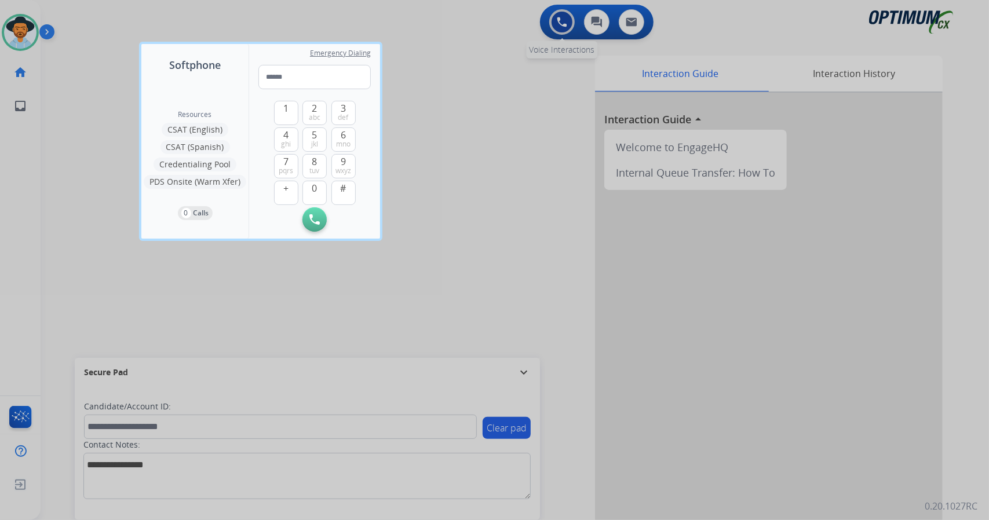
type input "**********"
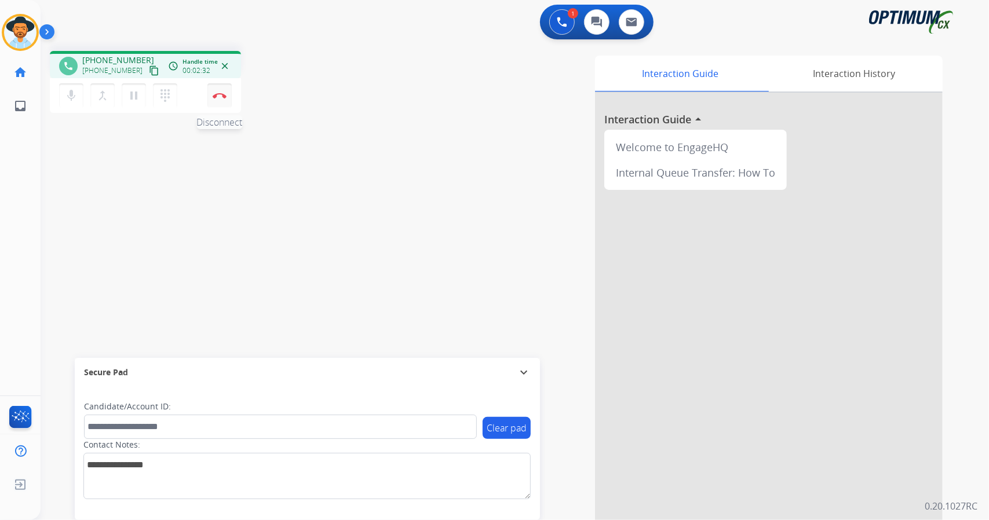
click at [221, 93] on img at bounding box center [220, 96] width 14 height 6
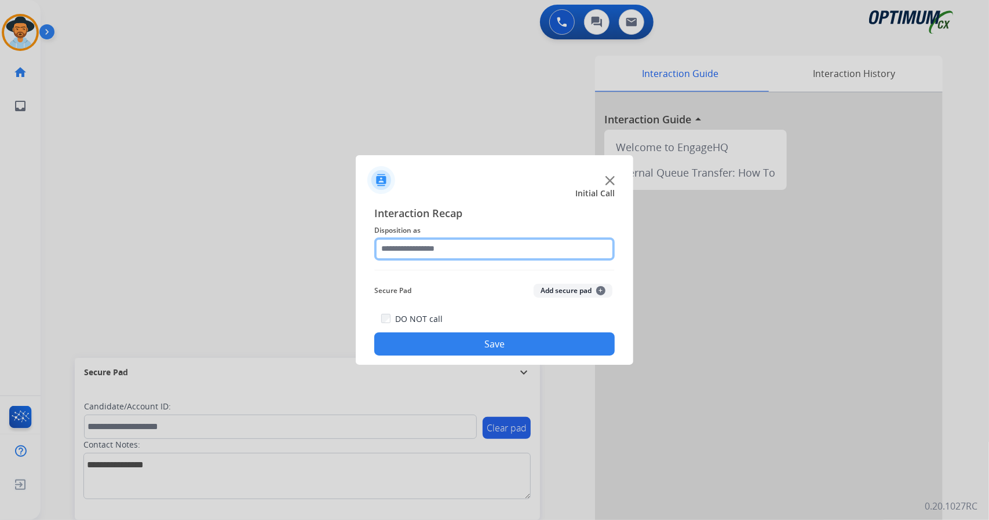
click at [497, 247] on input "text" at bounding box center [494, 248] width 240 height 23
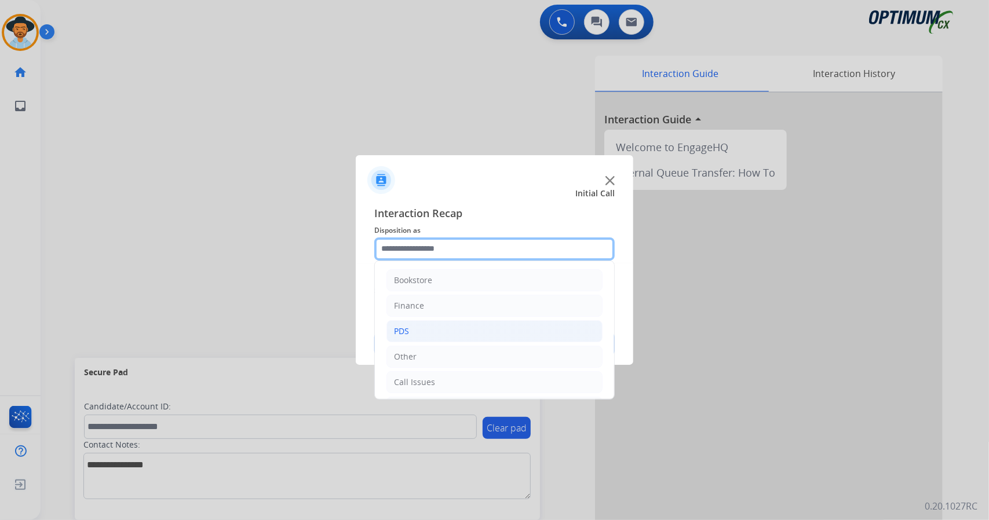
scroll to position [75, 0]
click at [463, 321] on li "Initial Application" at bounding box center [494, 332] width 216 height 22
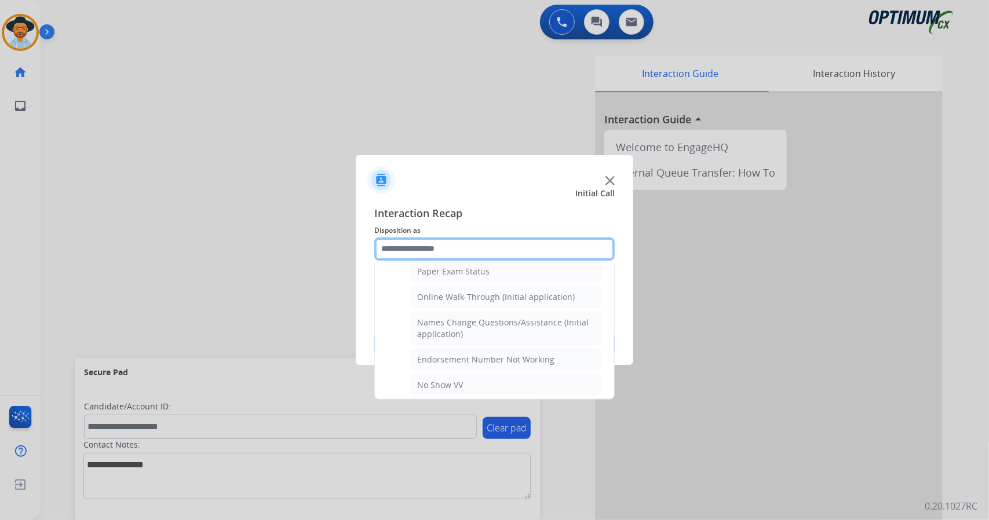
scroll to position [239, 0]
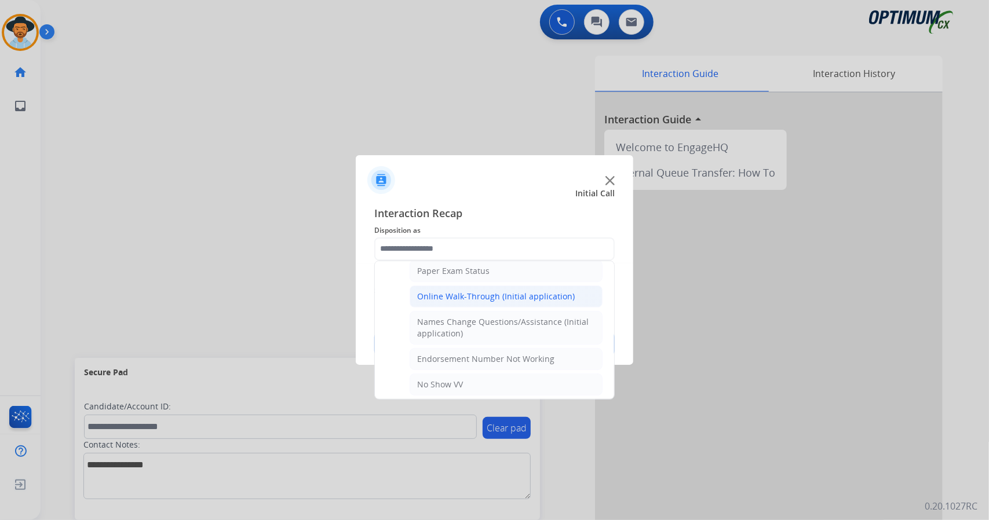
click at [459, 286] on li "Online Walk-Through (Initial application)" at bounding box center [506, 297] width 193 height 22
type input "**********"
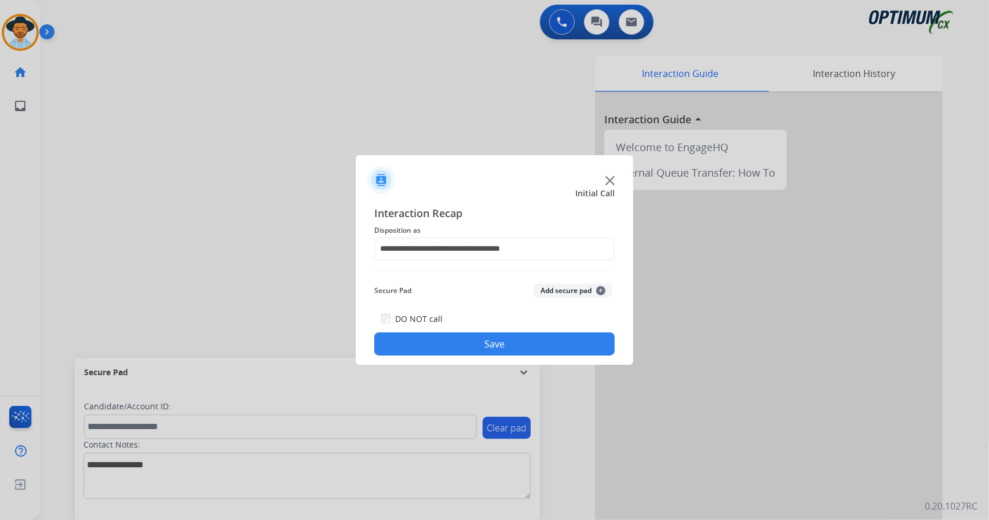
click at [472, 339] on button "Save" at bounding box center [494, 343] width 240 height 23
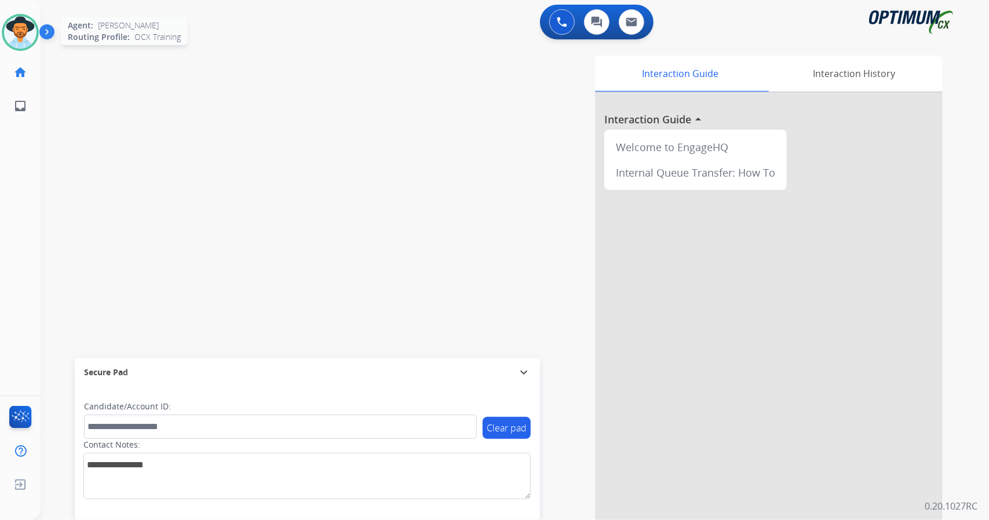
click at [28, 25] on img at bounding box center [20, 32] width 32 height 32
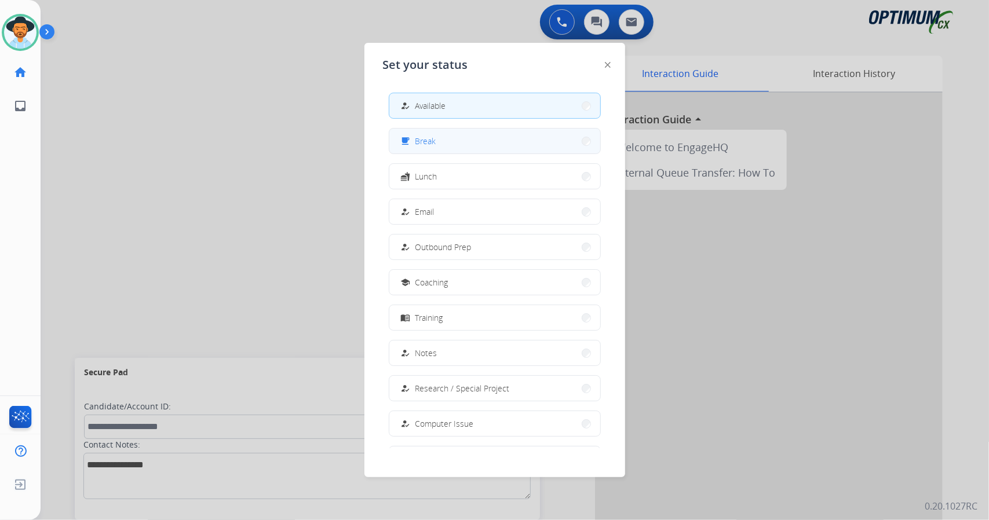
click at [490, 138] on button "free_breakfast Break" at bounding box center [494, 141] width 211 height 25
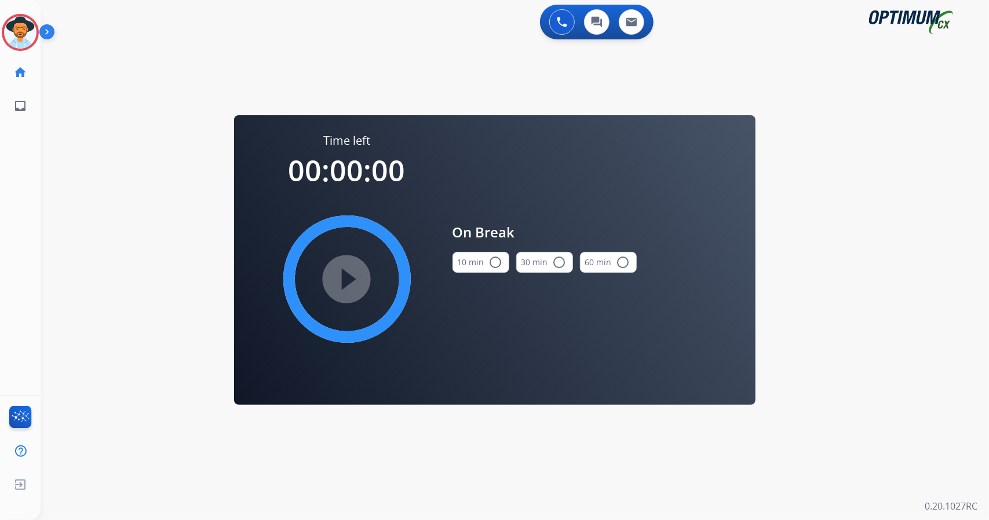
click at [86, 183] on div "0 Voice Interactions 0 Chat Interactions 0 Email Interactions swap_horiz Break …" at bounding box center [515, 260] width 948 height 520
click at [9, 30] on img at bounding box center [20, 32] width 32 height 32
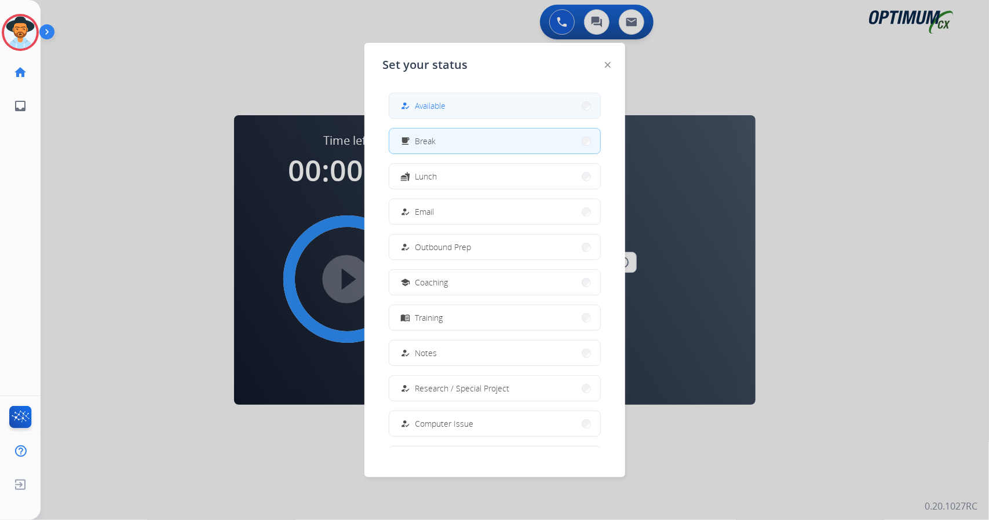
click at [407, 96] on button "how_to_reg Available" at bounding box center [494, 105] width 211 height 25
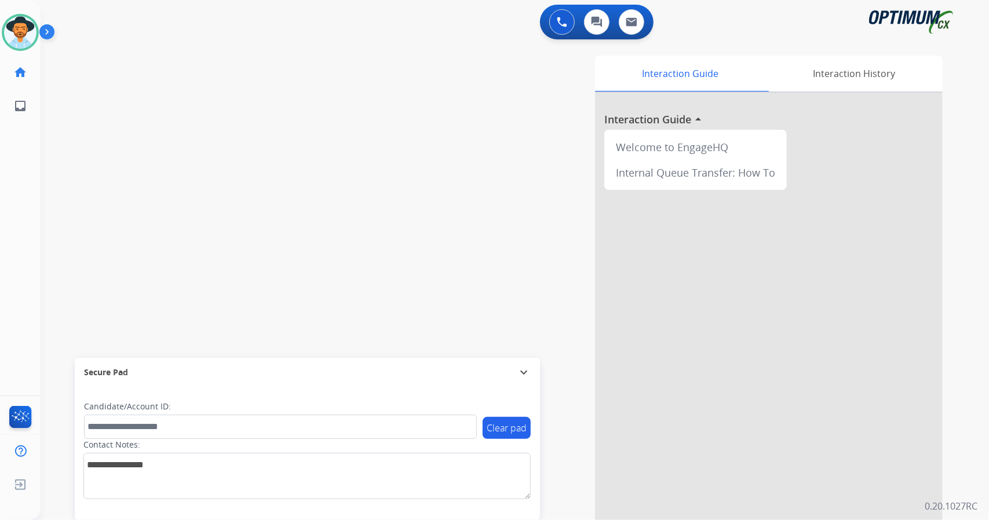
click at [59, 252] on div "swap_horiz Break voice bridge close_fullscreen Connect 3-Way Call merge_type Se…" at bounding box center [501, 283] width 920 height 483
click at [79, 188] on div "swap_horiz Break voice bridge close_fullscreen Connect 3-Way Call merge_type Se…" at bounding box center [501, 283] width 920 height 483
click at [78, 273] on div "swap_horiz Break voice bridge close_fullscreen Connect 3-Way Call merge_type Se…" at bounding box center [501, 283] width 920 height 483
click at [23, 24] on img at bounding box center [20, 32] width 32 height 32
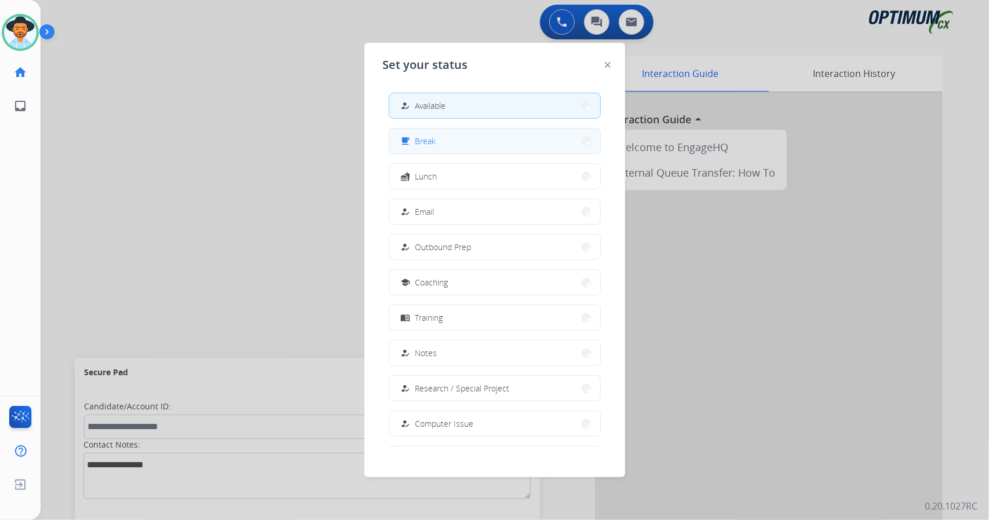
click at [551, 143] on button "free_breakfast Break" at bounding box center [494, 141] width 211 height 25
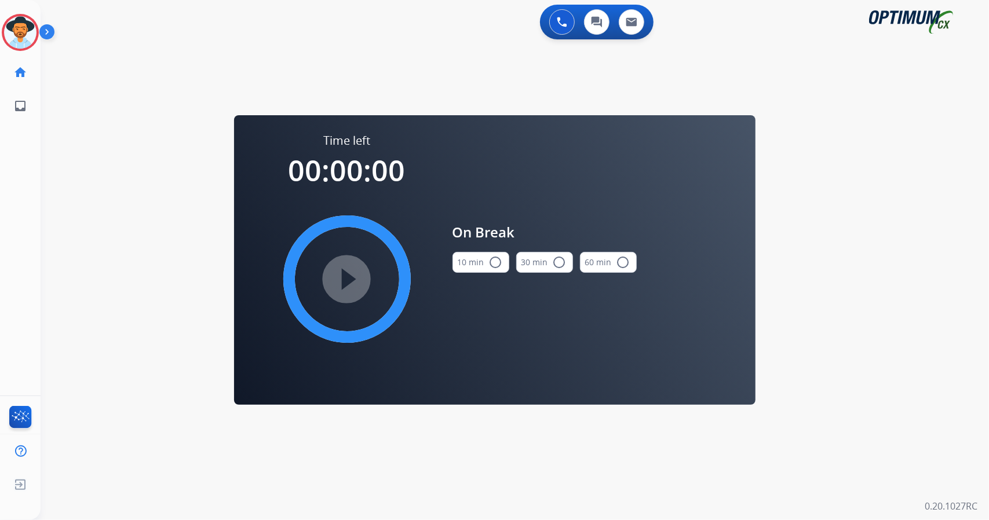
click at [551, 143] on div "On Break 10 min radio_button_unchecked 30 min radio_button_unchecked 60 min rad…" at bounding box center [544, 252] width 184 height 239
click at [23, 17] on img at bounding box center [20, 32] width 32 height 32
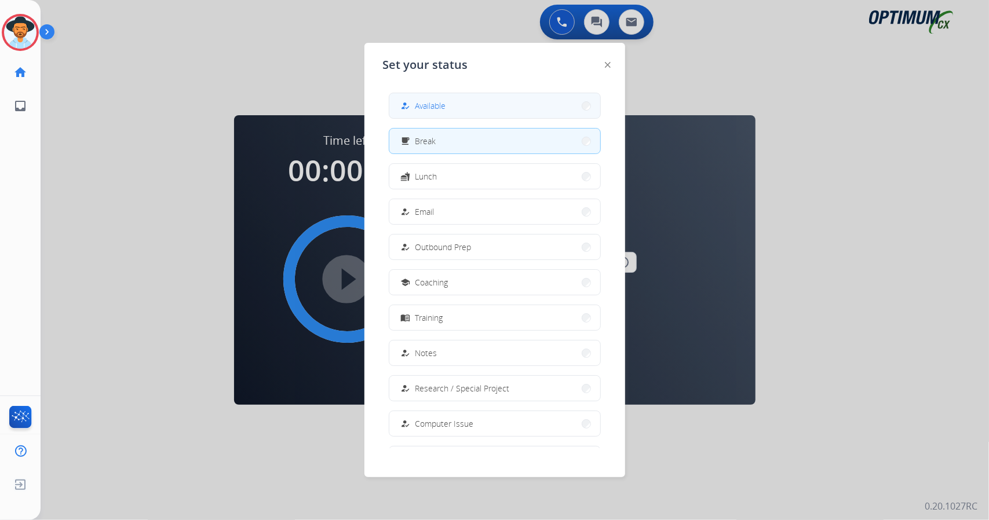
click at [412, 108] on div "how_to_reg" at bounding box center [407, 106] width 17 height 14
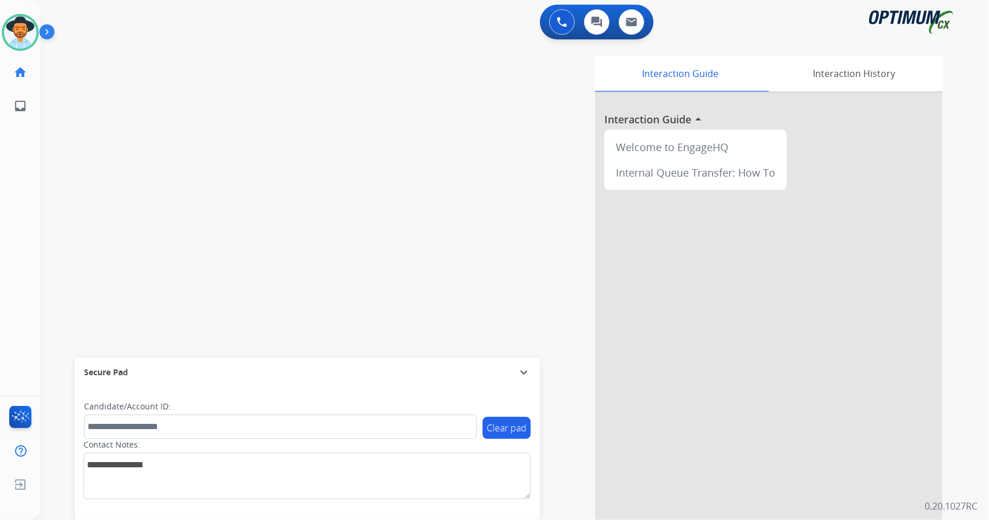
click at [75, 134] on div "swap_horiz Break voice bridge close_fullscreen Connect 3-Way Call merge_type Se…" at bounding box center [501, 283] width 920 height 483
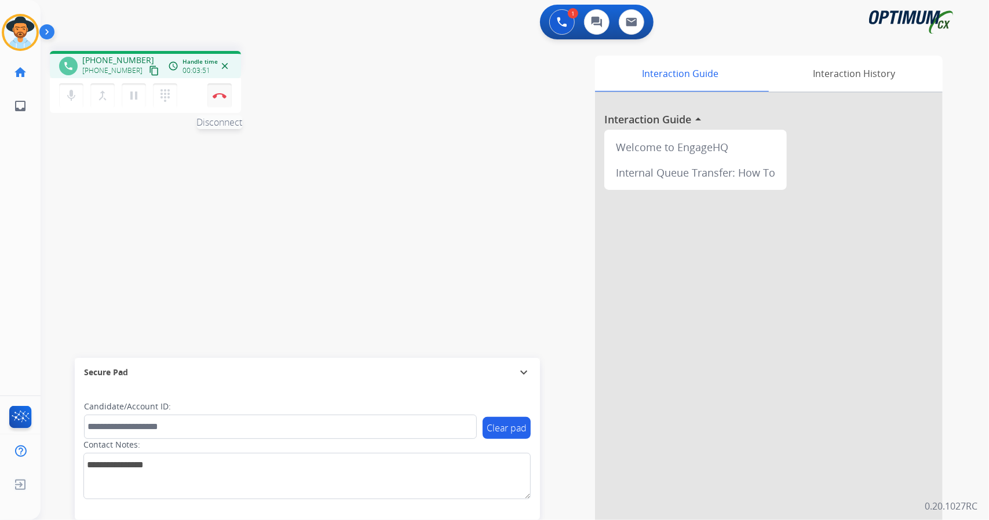
click at [214, 105] on button "Disconnect" at bounding box center [219, 95] width 24 height 24
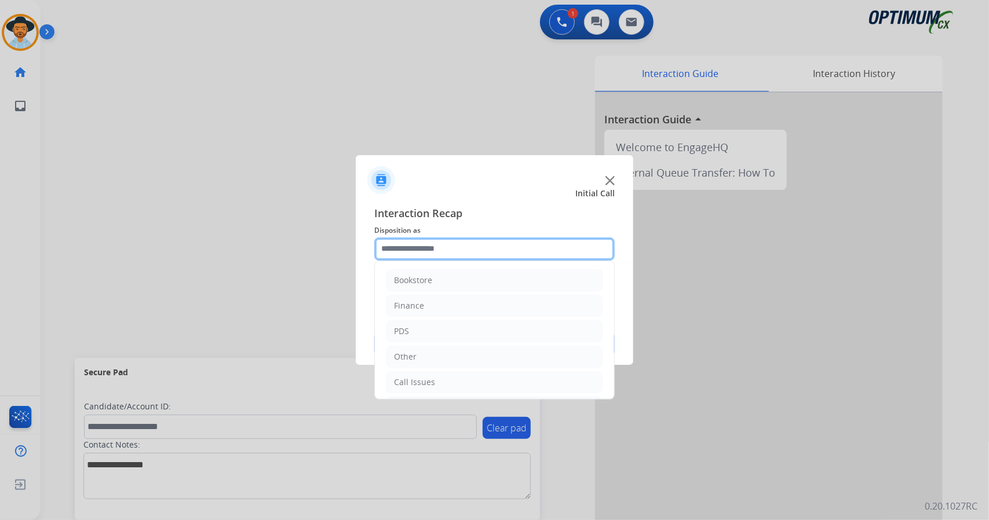
click at [418, 241] on input "text" at bounding box center [494, 248] width 240 height 23
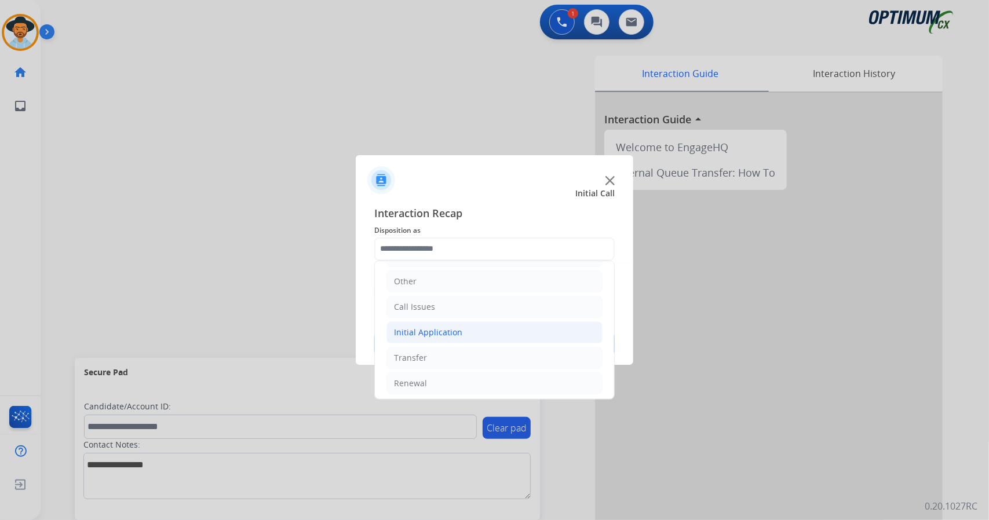
click at [451, 327] on div "Initial Application" at bounding box center [428, 333] width 68 height 12
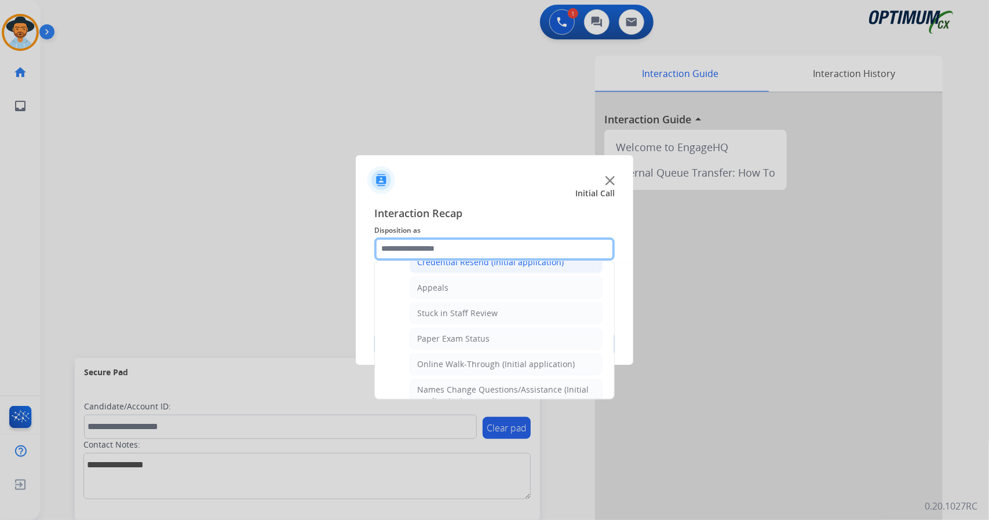
scroll to position [178, 0]
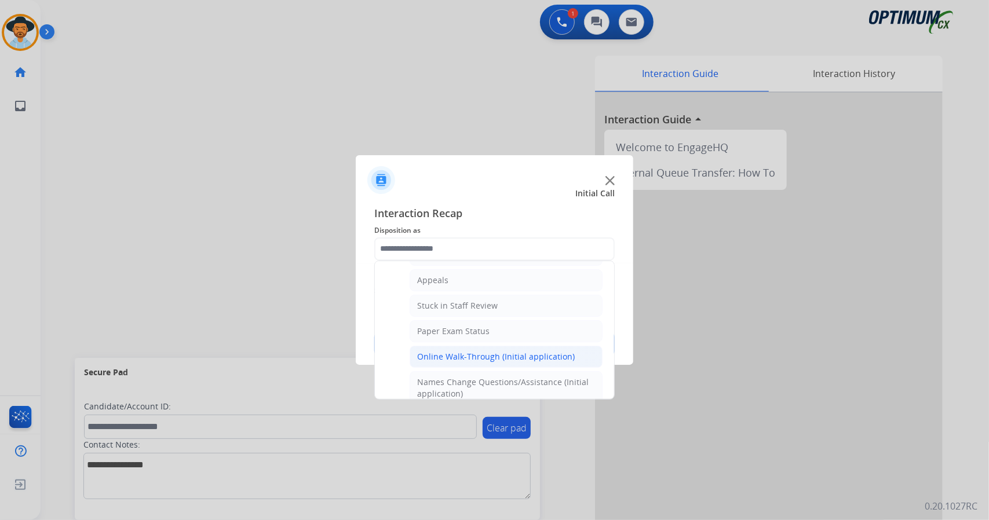
click at [485, 353] on div "Online Walk-Through (Initial application)" at bounding box center [496, 357] width 158 height 12
type input "**********"
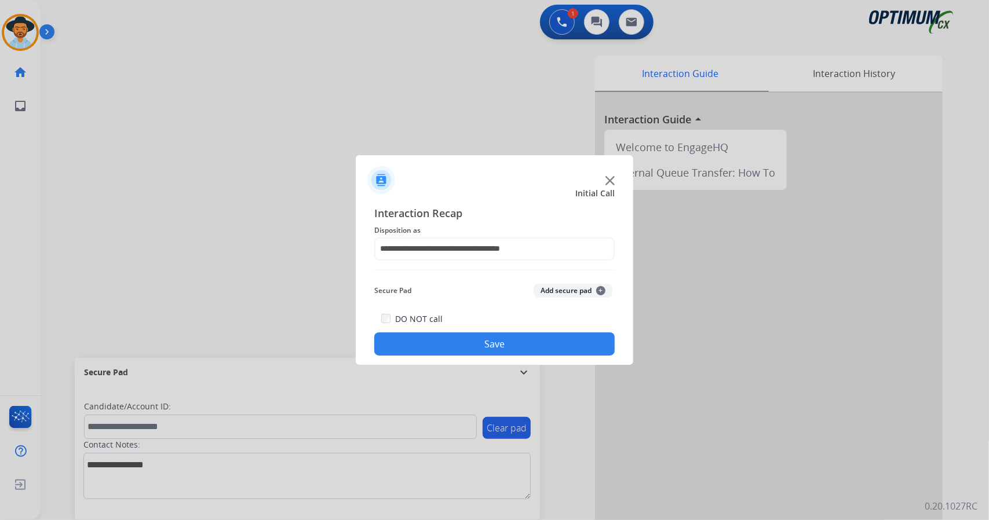
click at [474, 339] on button "Save" at bounding box center [494, 343] width 240 height 23
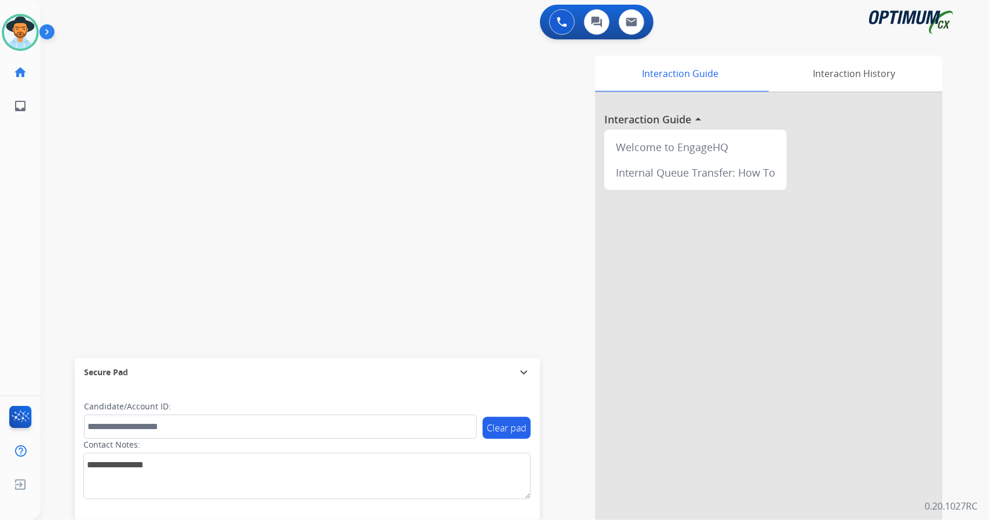
click at [79, 139] on div "swap_horiz Break voice bridge close_fullscreen Connect 3-Way Call merge_type Se…" at bounding box center [501, 283] width 920 height 483
click at [20, 36] on img at bounding box center [20, 32] width 32 height 32
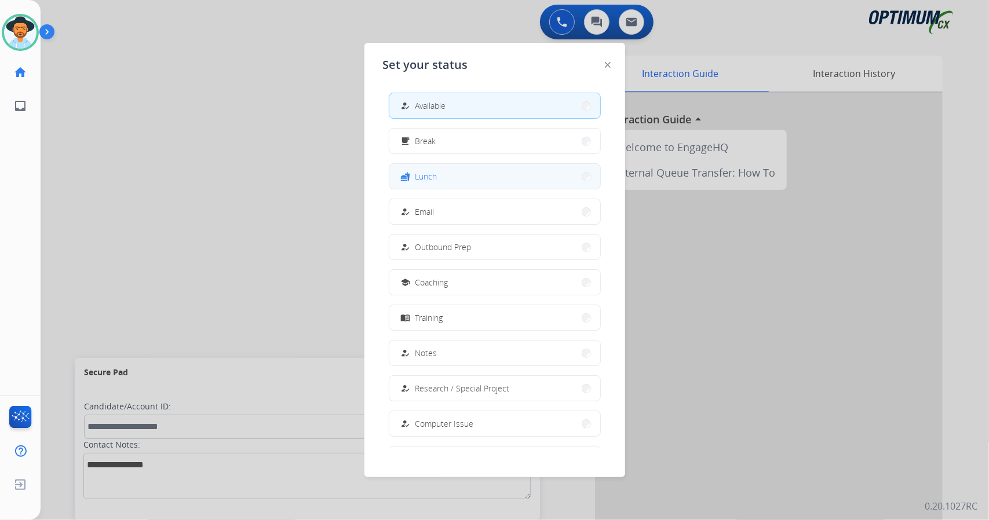
click at [448, 182] on button "fastfood Lunch" at bounding box center [494, 176] width 211 height 25
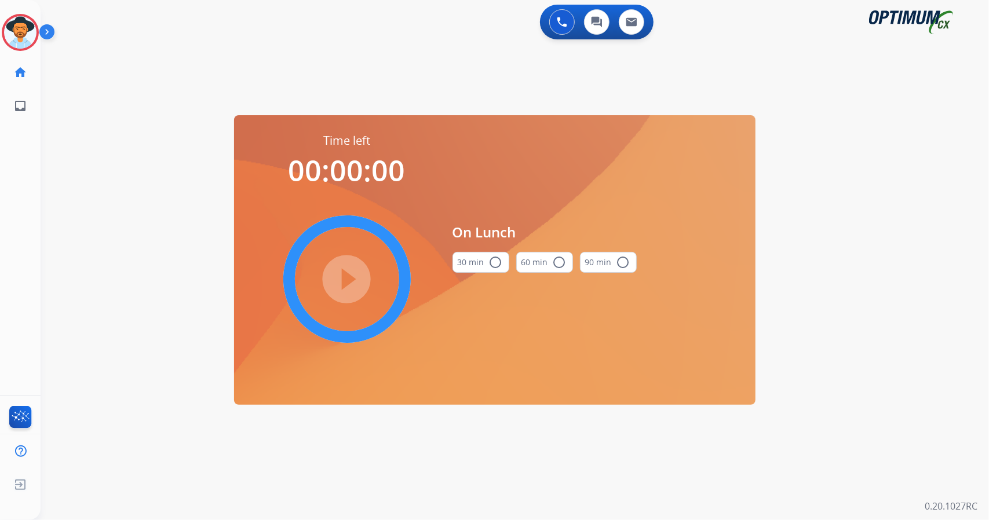
click at [926, 261] on div "0 Voice Interactions 0 Chat Interactions 0 Email Interactions swap_horiz Break …" at bounding box center [515, 260] width 948 height 520
click at [476, 264] on button "30 min radio_button_unchecked" at bounding box center [480, 262] width 57 height 21
click at [353, 283] on mat-icon "play_circle_filled" at bounding box center [347, 279] width 14 height 14
